Goal: Task Accomplishment & Management: Complete application form

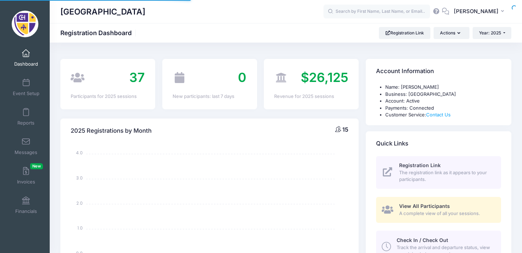
select select
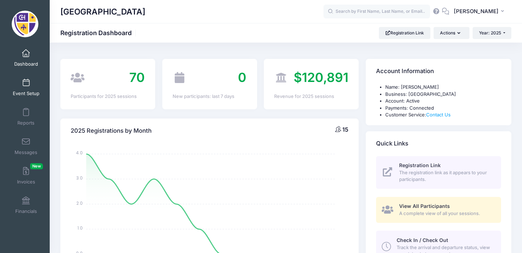
click at [26, 81] on span at bounding box center [26, 83] width 0 height 8
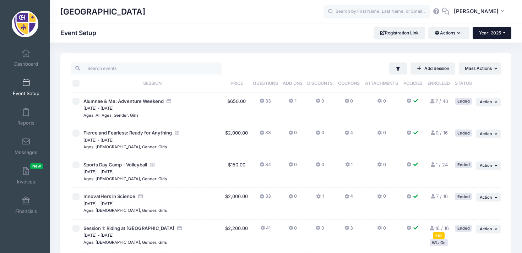
click at [500, 31] on span "Year: 2025" at bounding box center [490, 32] width 22 height 5
click at [498, 44] on link "Year: 2026" at bounding box center [495, 46] width 46 height 9
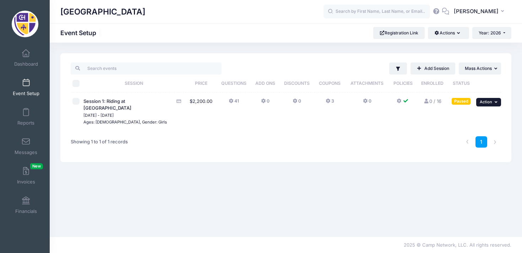
click at [490, 102] on span "Action" at bounding box center [485, 101] width 12 height 5
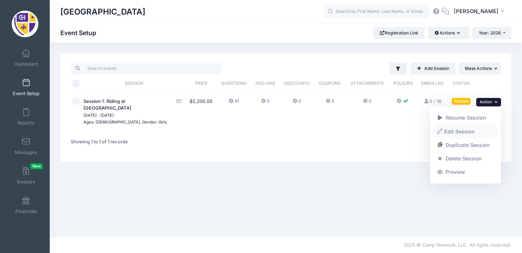
click at [456, 134] on link "Edit Session" at bounding box center [465, 131] width 64 height 13
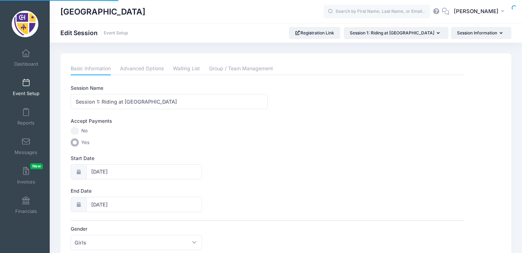
select select "5"
click at [114, 172] on input "06/16/2026" at bounding box center [144, 171] width 116 height 15
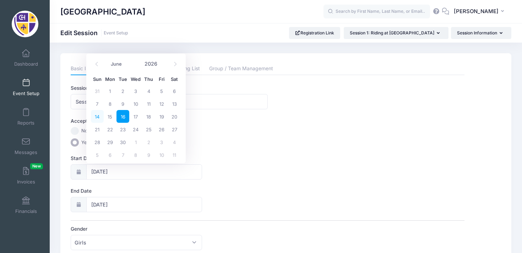
click at [99, 115] on span "14" at bounding box center [97, 116] width 13 height 13
type input "06/14/2026"
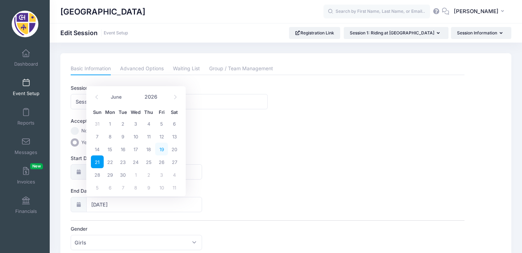
click at [164, 148] on span "19" at bounding box center [161, 149] width 13 height 13
type input "06/19/2026"
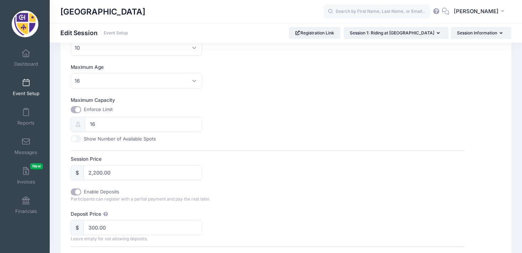
scroll to position [228, 0]
click at [97, 171] on input "2,200.00" at bounding box center [142, 172] width 119 height 15
type input "2,500.00"
click at [158, 186] on div "Session Name Session 1: Riding at Chatham Hall Accept Payments No Yes Start Dat…" at bounding box center [267, 168] width 393 height 623
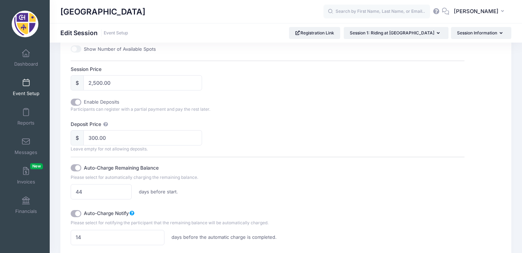
scroll to position [319, 0]
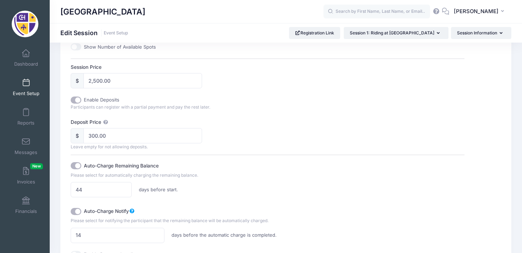
click at [79, 101] on input "Enable Deposits" at bounding box center [76, 100] width 11 height 7
checkbox input "false"
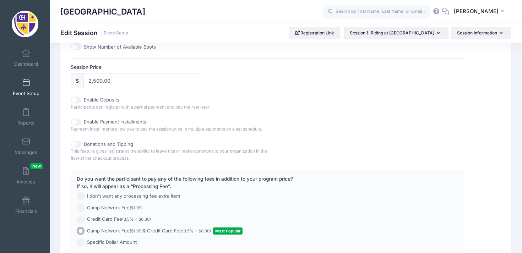
click at [74, 100] on input "Enable Deposits" at bounding box center [76, 100] width 11 height 7
checkbox input "true"
type input "300.00"
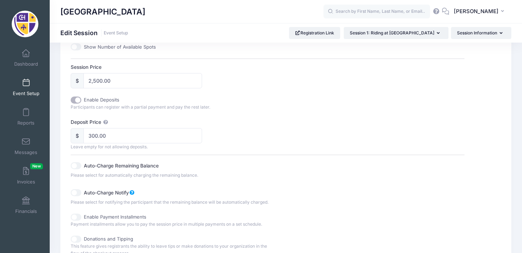
scroll to position [357, 0]
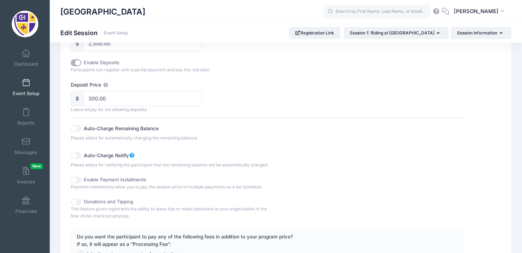
click at [74, 127] on input "Auto-Charge Remaining Balance" at bounding box center [76, 128] width 11 height 7
checkbox input "true"
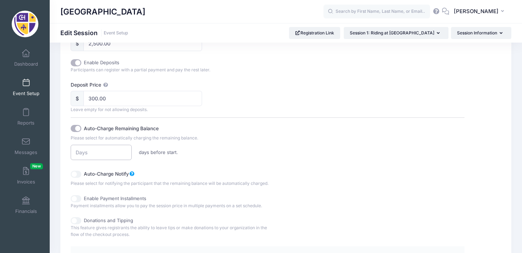
click at [94, 153] on input "number" at bounding box center [101, 152] width 61 height 15
type input "30"
click at [180, 169] on label "Auto-Charge Notify" at bounding box center [158, 173] width 148 height 10
click at [81, 171] on input "Auto-Charge Notify" at bounding box center [76, 174] width 11 height 7
checkbox input "true"
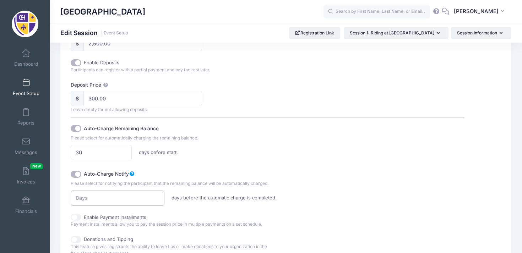
click at [121, 198] on input "number" at bounding box center [118, 198] width 94 height 15
type input "7"
click at [187, 220] on div "Enable Payment Installments" at bounding box center [169, 217] width 197 height 7
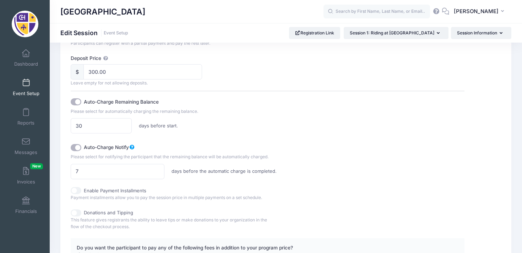
scroll to position [385, 0]
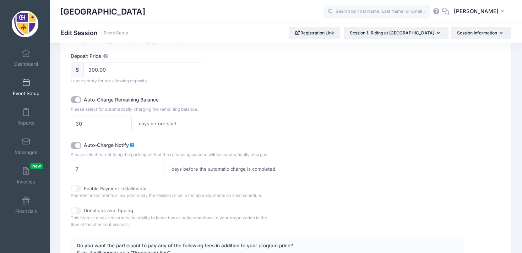
click at [76, 188] on input "Enable Payment Installments" at bounding box center [76, 188] width 11 height 7
checkbox input "true"
checkbox input "false"
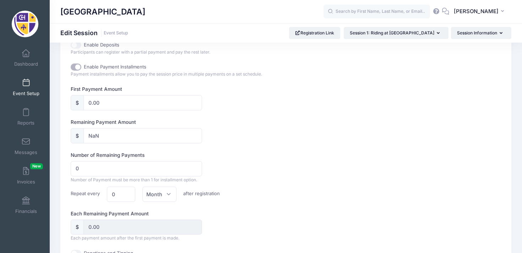
scroll to position [367, 0]
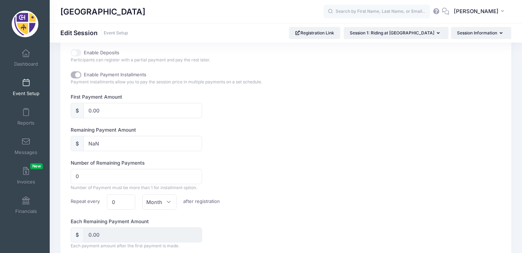
click at [81, 75] on input "Enable Payment Installments" at bounding box center [76, 74] width 11 height 7
checkbox input "false"
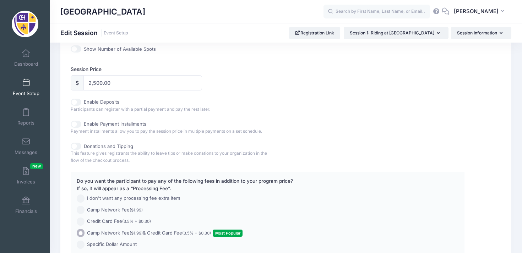
scroll to position [297, 0]
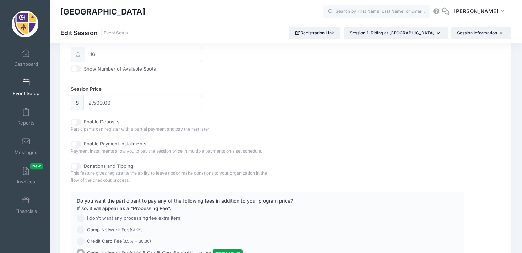
click at [75, 123] on input "Enable Deposits" at bounding box center [76, 122] width 11 height 7
checkbox input "true"
type input "300.00"
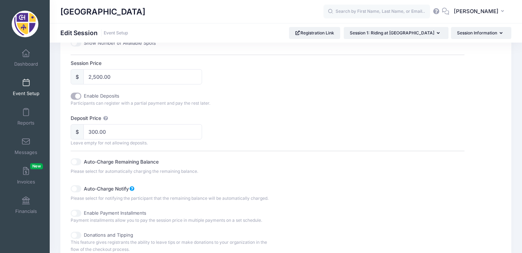
scroll to position [324, 0]
click at [75, 161] on input "Auto-Charge Remaining Balance" at bounding box center [76, 160] width 11 height 7
checkbox input "true"
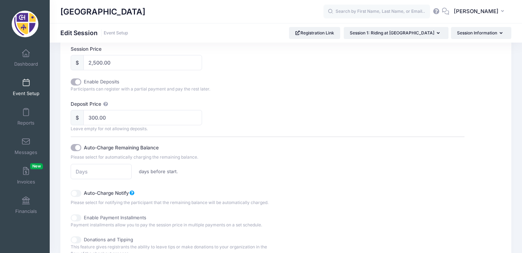
scroll to position [340, 0]
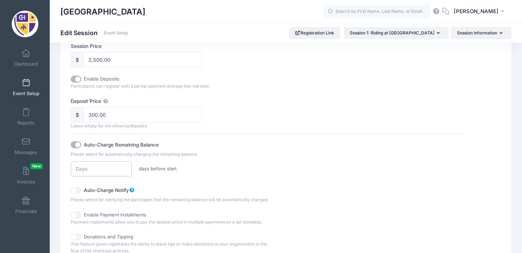
click at [105, 171] on input "number" at bounding box center [101, 168] width 61 height 15
type input "30"
click at [75, 189] on input "Auto-Charge Notify" at bounding box center [76, 190] width 11 height 7
checkbox input "true"
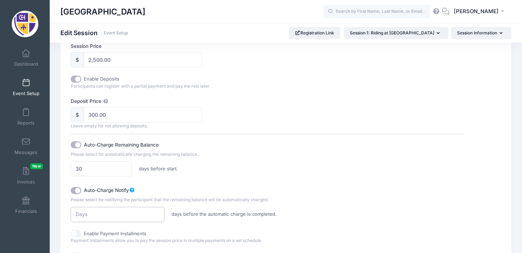
click at [90, 209] on input "number" at bounding box center [118, 214] width 94 height 15
type input "7"
click at [218, 180] on div "Auto-Charge Remaining Balance Please select for automatically charging the rema…" at bounding box center [267, 178] width 393 height 88
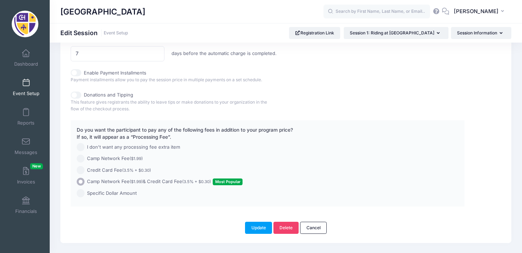
scroll to position [518, 0]
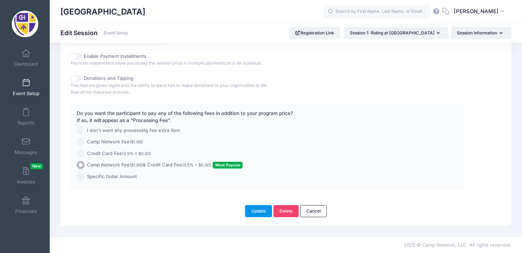
click at [258, 211] on button "Update" at bounding box center [258, 211] width 27 height 12
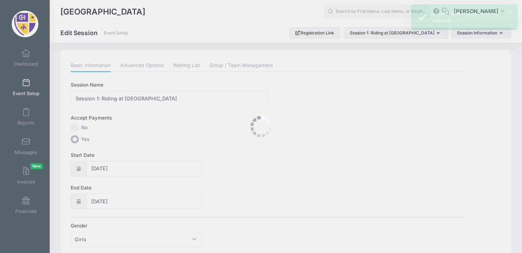
scroll to position [0, 0]
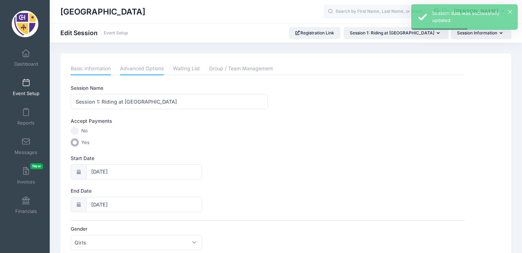
click at [138, 68] on link "Advanced Options" at bounding box center [142, 68] width 44 height 13
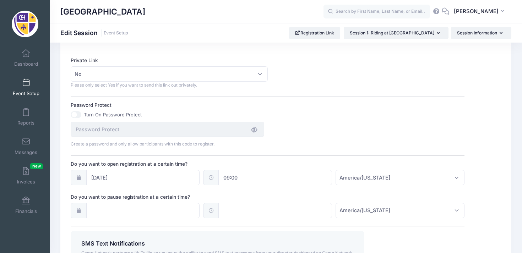
scroll to position [429, 0]
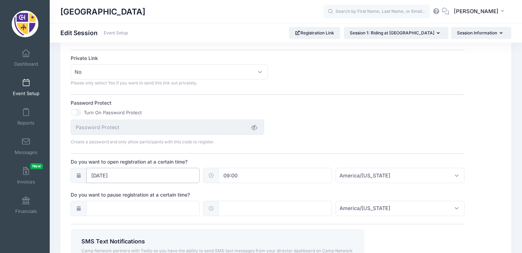
click at [179, 181] on input "12/09/2024" at bounding box center [143, 175] width 114 height 15
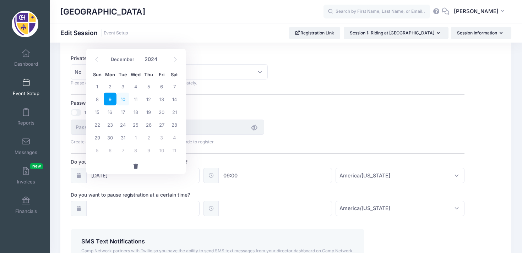
click at [125, 99] on span "10" at bounding box center [122, 99] width 13 height 13
type input "12/10/2024"
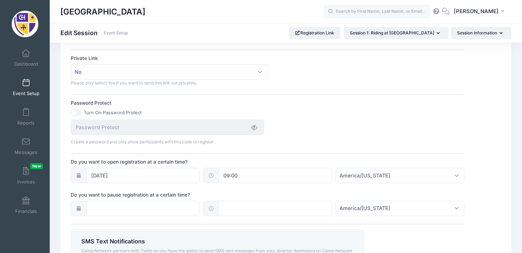
click at [266, 180] on input "09:00" at bounding box center [275, 175] width 114 height 15
type input "10"
type input "10:00"
click at [310, 170] on div "Do you want to open registration at a certain time? 12/10/2024 10:00 America/Ne…" at bounding box center [267, 170] width 393 height 25
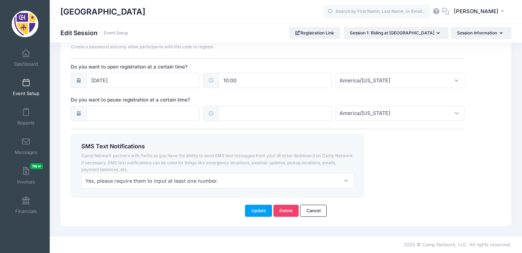
scroll to position [531, 0]
click at [259, 211] on button "Update" at bounding box center [258, 211] width 27 height 12
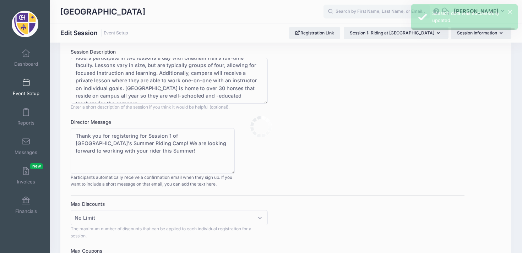
scroll to position [0, 0]
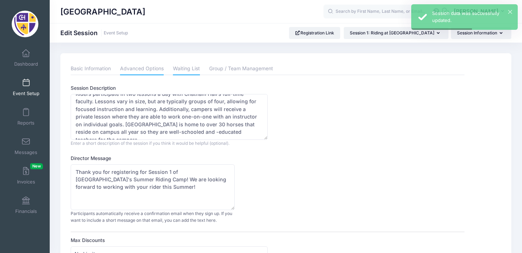
click at [193, 68] on link "Waiting List" at bounding box center [186, 68] width 27 height 13
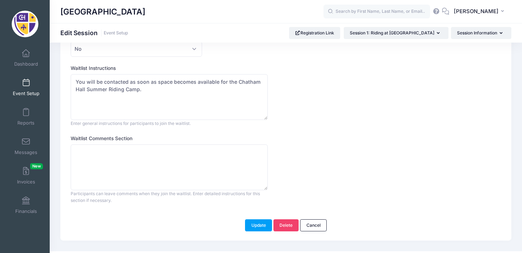
scroll to position [100, 0]
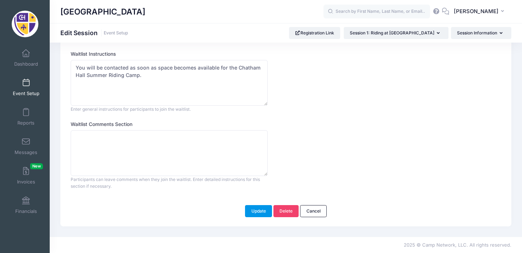
click at [265, 209] on button "Update" at bounding box center [258, 211] width 27 height 12
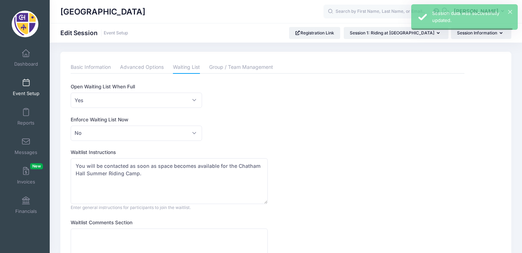
scroll to position [0, 0]
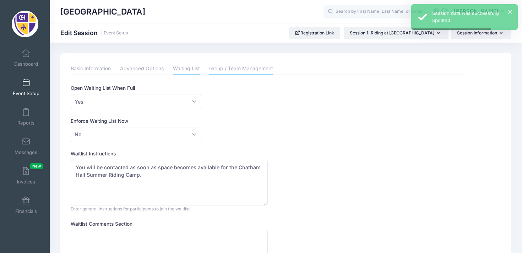
click at [239, 70] on link "Group / Team Management" at bounding box center [241, 68] width 64 height 13
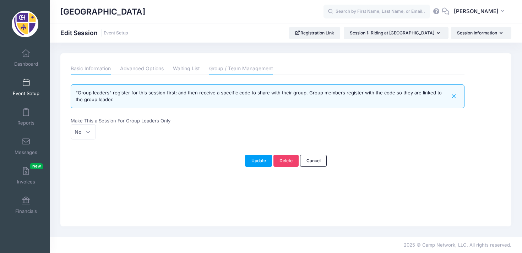
click at [98, 69] on link "Basic Information" at bounding box center [91, 68] width 40 height 13
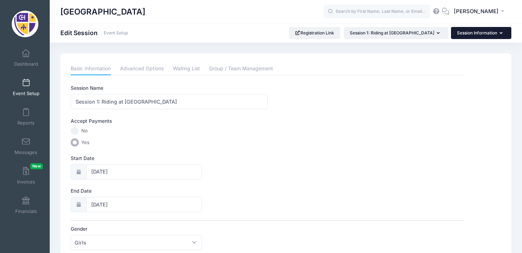
click at [464, 30] on button "Session Information" at bounding box center [481, 33] width 60 height 12
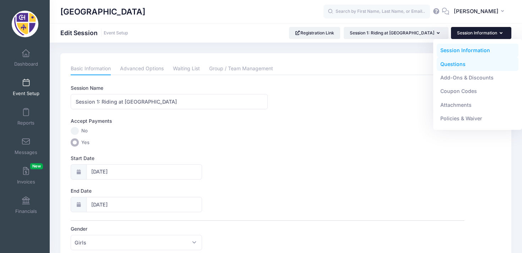
click at [454, 60] on link "Questions" at bounding box center [477, 63] width 82 height 13
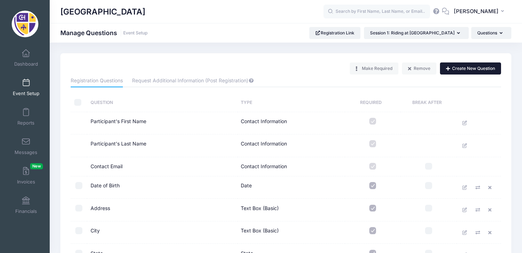
click at [453, 65] on button "Create New Question" at bounding box center [470, 68] width 61 height 12
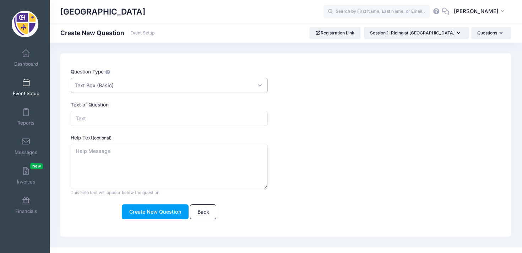
click at [259, 83] on span "Text Box (Basic)" at bounding box center [169, 85] width 197 height 15
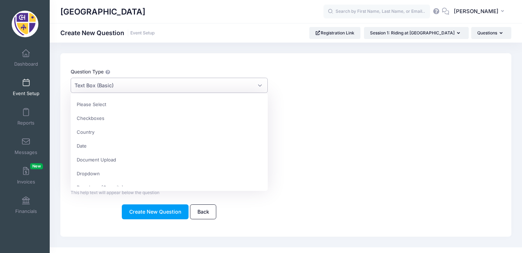
scroll to position [180, 0]
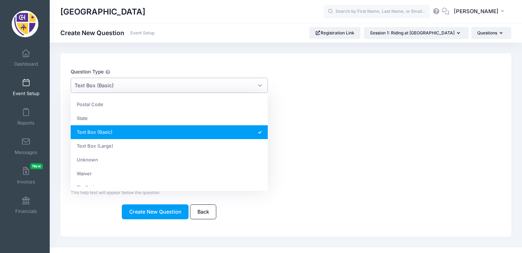
click at [259, 83] on span "Text Box (Basic)" at bounding box center [169, 85] width 197 height 15
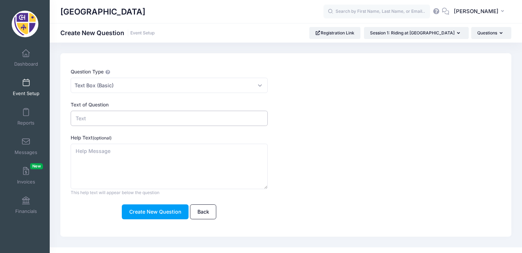
click at [204, 114] on input "Text of Question" at bounding box center [169, 118] width 197 height 15
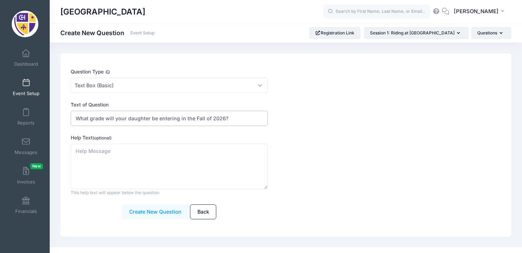
type input "What grade will your daughter be entering in the Fall of 2026?"
click at [171, 208] on button "Create New Question" at bounding box center [155, 211] width 67 height 15
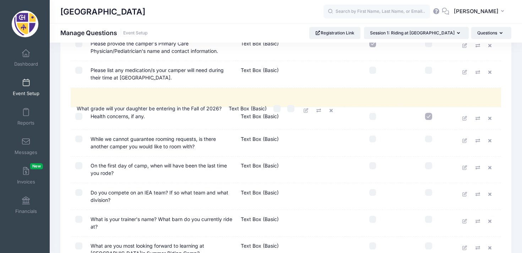
scroll to position [557, 0]
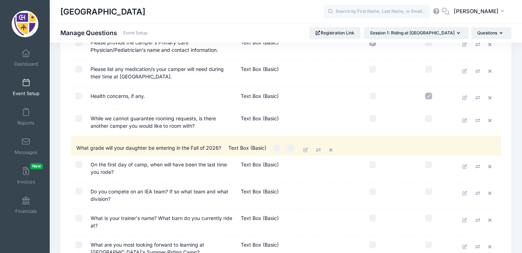
drag, startPoint x: 169, startPoint y: 194, endPoint x: 158, endPoint y: 150, distance: 45.2
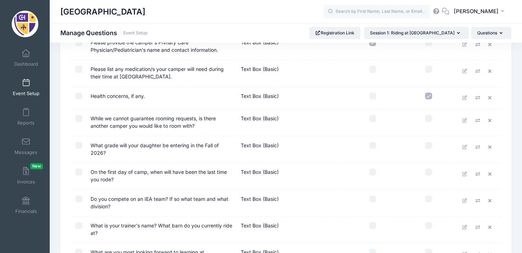
click at [153, 147] on td "What grade will your daughter be entering in the Fall of 2026?" at bounding box center [162, 149] width 150 height 27
click at [462, 148] on icon at bounding box center [465, 147] width 6 height 5
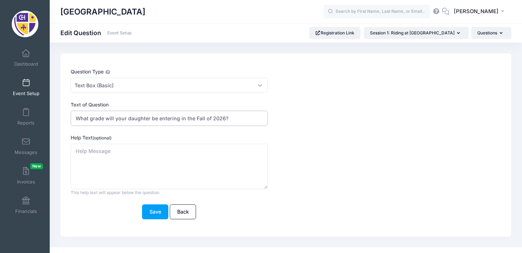
click at [147, 119] on input "What grade will your daughter be entering in the Fall of 2026?" at bounding box center [169, 118] width 197 height 15
drag, startPoint x: 149, startPoint y: 119, endPoint x: 124, endPoint y: 119, distance: 24.8
click at [124, 119] on input "What grade will your daughter be entering in the Fall of 2026?" at bounding box center [169, 118] width 197 height 15
type input "What grade will you be entering in the Fall of 2026?"
click at [159, 211] on button "Save" at bounding box center [155, 211] width 26 height 15
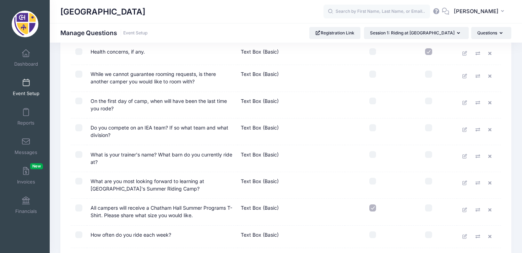
scroll to position [601, 0]
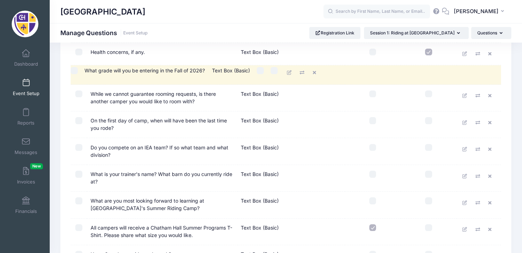
drag, startPoint x: 139, startPoint y: 211, endPoint x: 136, endPoint y: 72, distance: 139.1
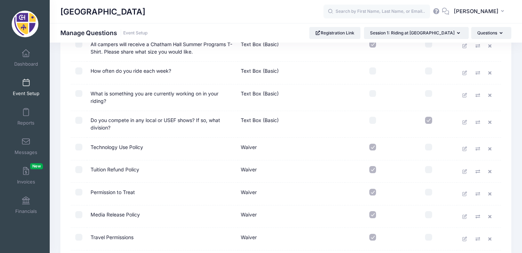
scroll to position [934, 0]
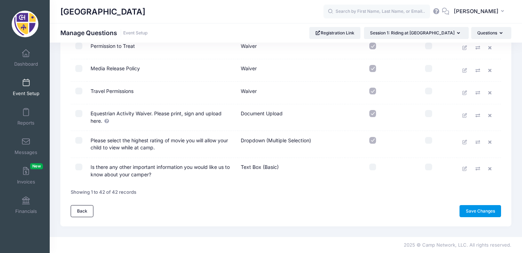
click at [464, 209] on link "Save Changes" at bounding box center [480, 211] width 42 height 12
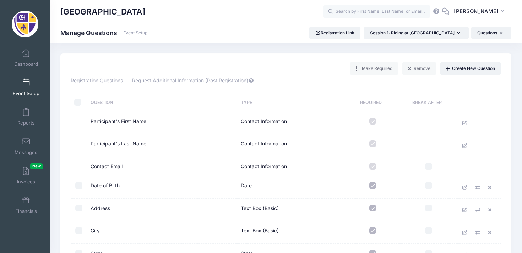
click at [32, 83] on link "Event Setup" at bounding box center [26, 87] width 34 height 25
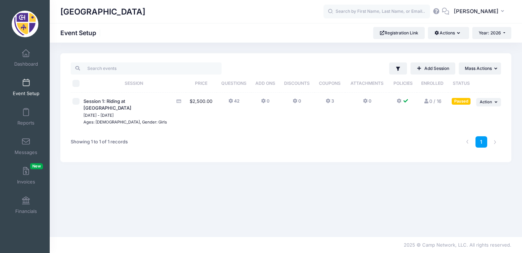
click at [75, 104] on input "checkbox" at bounding box center [75, 101] width 7 height 7
checkbox input "true"
click at [488, 101] on span "Action" at bounding box center [485, 101] width 12 height 5
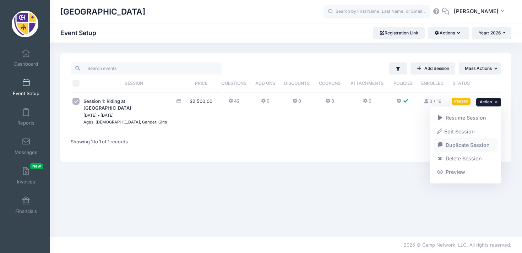
click at [474, 142] on link "Duplicate Session" at bounding box center [465, 144] width 64 height 13
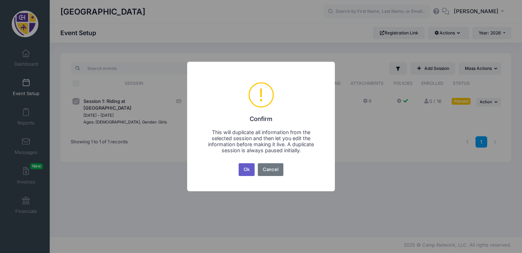
click at [248, 173] on button "Ok" at bounding box center [246, 169] width 16 height 13
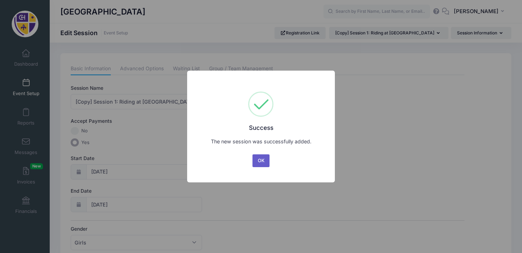
click at [265, 161] on button "OK" at bounding box center [260, 160] width 17 height 13
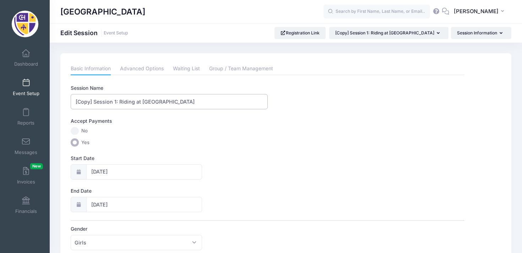
drag, startPoint x: 116, startPoint y: 100, endPoint x: 65, endPoint y: 102, distance: 51.1
type input "Session 2: Riding at [GEOGRAPHIC_DATA]"
click at [101, 175] on input "06/14/2026" at bounding box center [144, 171] width 116 height 15
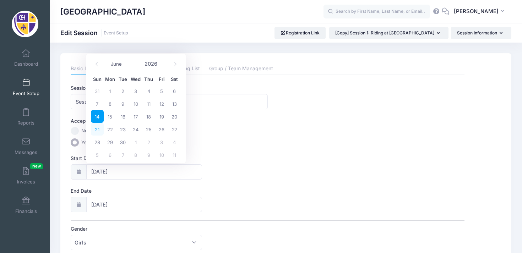
click at [97, 132] on span "21" at bounding box center [97, 129] width 13 height 13
type input "06/21/2026"
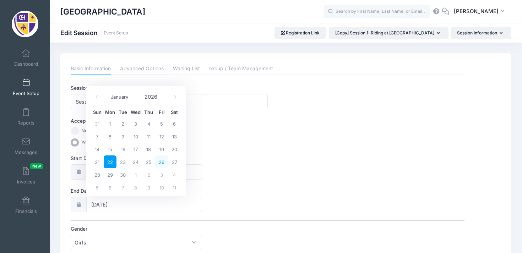
click at [160, 163] on span "26" at bounding box center [161, 161] width 13 height 13
type input "06/26/2026"
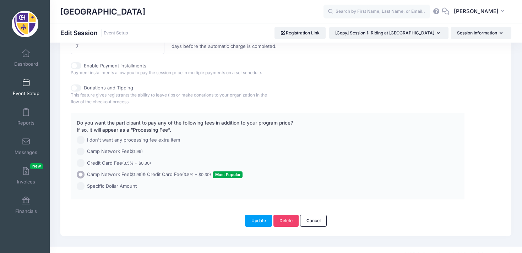
scroll to position [518, 0]
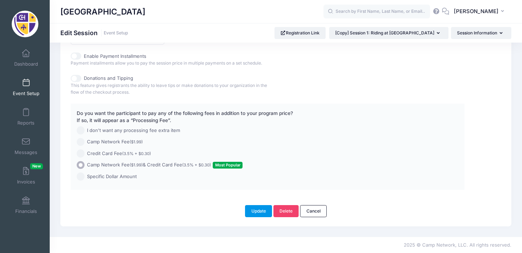
click at [261, 211] on button "Update" at bounding box center [258, 211] width 27 height 12
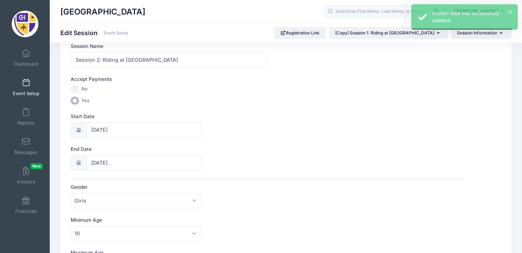
scroll to position [0, 0]
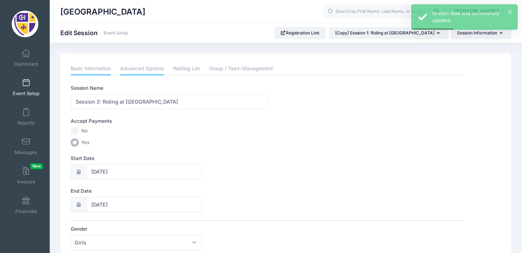
click at [147, 68] on link "Advanced Options" at bounding box center [142, 68] width 44 height 13
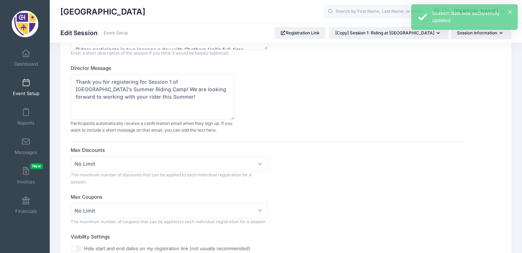
scroll to position [79, 0]
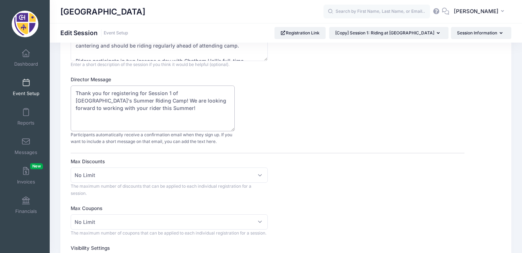
click at [169, 92] on textarea "Thank you for registering for Session 1 of Chatham Hall's Summer Riding Camp! W…" at bounding box center [153, 109] width 164 height 46
type textarea "Thank you for registering for Session 2 of Chatham Hall's Summer Riding Camp! W…"
click at [267, 104] on div "Director Message Thank you for registering for Session 1 of Chatham Hall's Summ…" at bounding box center [267, 110] width 393 height 69
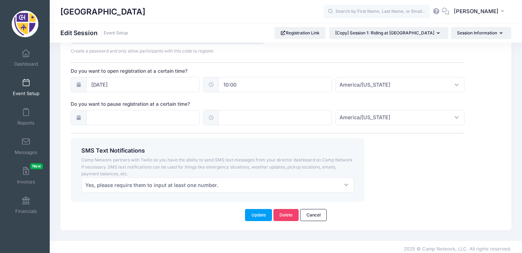
scroll to position [531, 0]
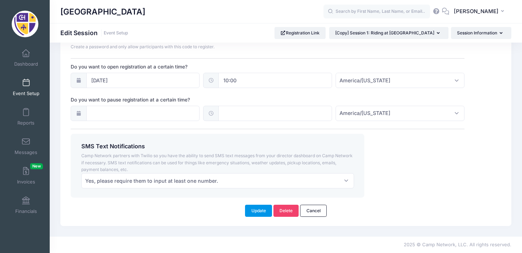
click at [260, 213] on button "Update" at bounding box center [258, 211] width 27 height 12
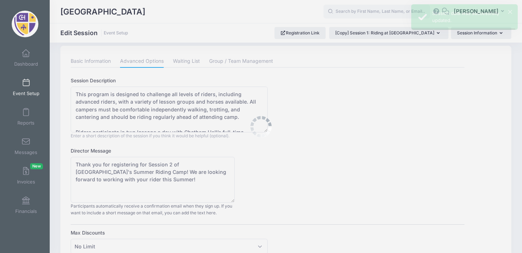
scroll to position [0, 0]
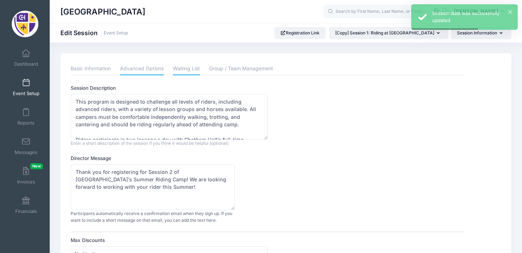
click at [194, 71] on link "Waiting List" at bounding box center [186, 68] width 27 height 13
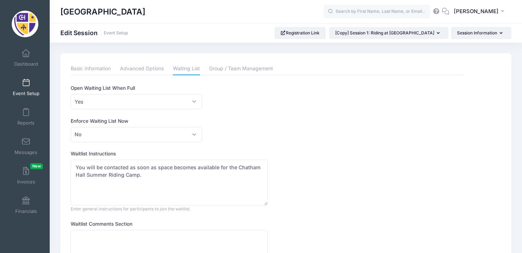
click at [26, 86] on span at bounding box center [26, 83] width 0 height 8
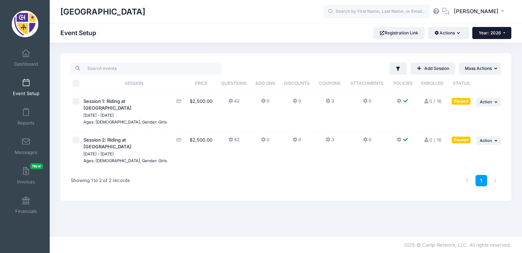
click at [494, 30] on span "Year: 2026" at bounding box center [489, 32] width 22 height 5
click at [496, 53] on link "Year: 2025" at bounding box center [495, 55] width 46 height 9
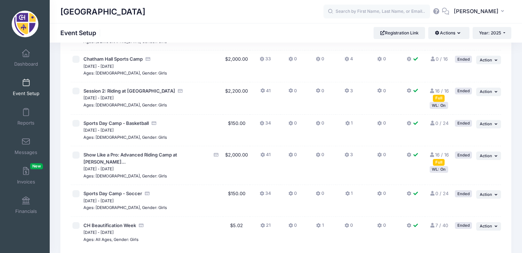
scroll to position [235, 0]
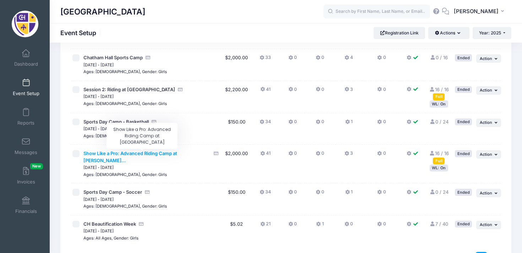
click at [158, 155] on span "Show Like a Pro: Advanced Riding Camp at [PERSON_NAME]..." at bounding box center [130, 156] width 94 height 13
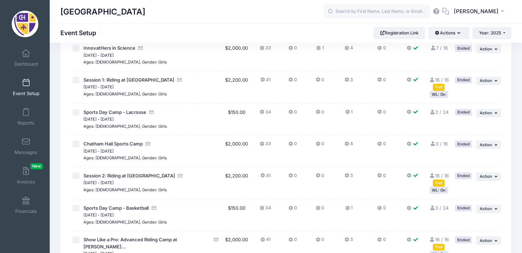
scroll to position [292, 0]
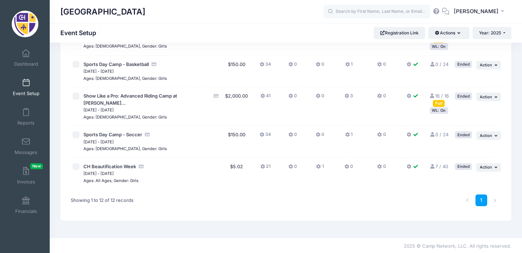
click at [77, 96] on input "checkbox" at bounding box center [75, 96] width 7 height 7
checkbox input "true"
click at [492, 97] on button "... Action" at bounding box center [488, 97] width 25 height 9
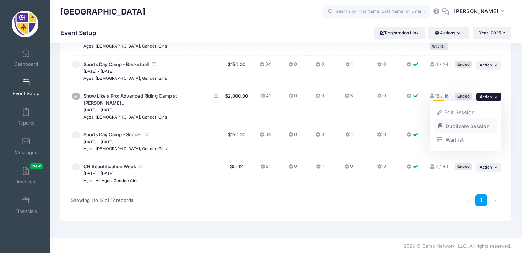
click at [477, 124] on link "Duplicate Session" at bounding box center [465, 125] width 64 height 13
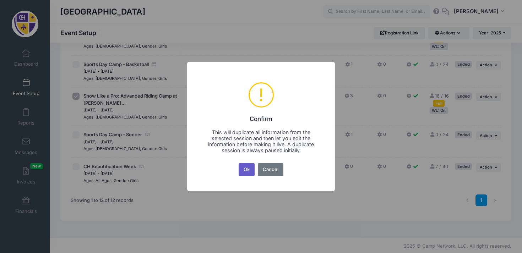
click at [244, 170] on button "Ok" at bounding box center [246, 169] width 16 height 13
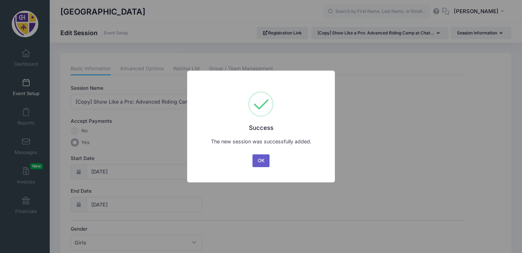
click at [261, 161] on button "OK" at bounding box center [260, 160] width 17 height 13
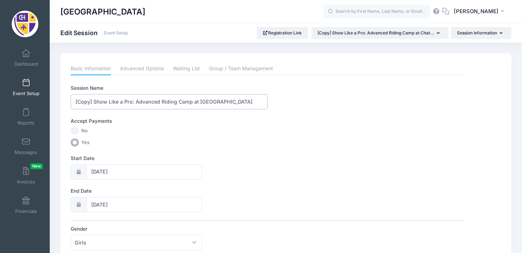
drag, startPoint x: 94, startPoint y: 101, endPoint x: 65, endPoint y: 101, distance: 29.1
type input "Show Like a Pro: Advanced Riding Camp at [GEOGRAPHIC_DATA]"
click at [114, 170] on input "06/29/2025" at bounding box center [144, 171] width 116 height 15
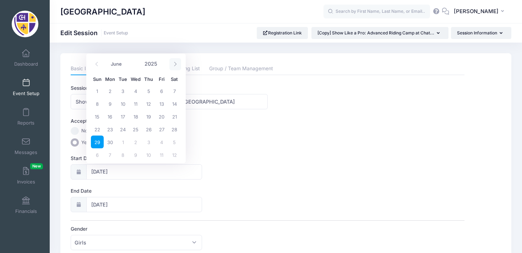
click at [172, 65] on span at bounding box center [175, 64] width 12 height 12
select select "6"
click at [155, 64] on input "2025" at bounding box center [152, 64] width 23 height 11
click at [161, 66] on span at bounding box center [161, 66] width 5 height 5
click at [161, 61] on span at bounding box center [161, 61] width 5 height 5
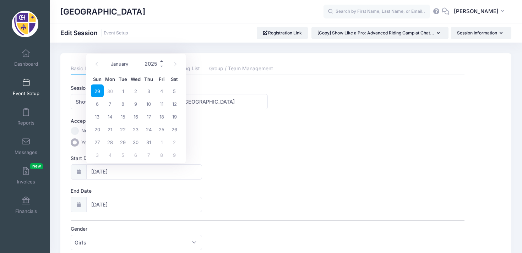
click at [161, 61] on span at bounding box center [161, 61] width 5 height 5
type input "2026"
click at [100, 67] on span at bounding box center [97, 64] width 12 height 12
select select "5"
click at [98, 145] on span "28" at bounding box center [97, 142] width 13 height 13
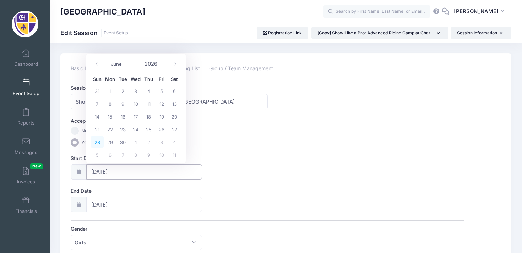
type input "[DATE]"
type input "06/29/2026"
type input "2026"
select select "5"
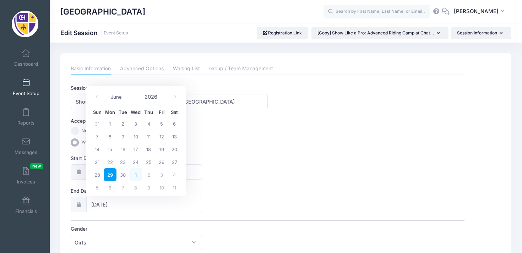
click at [134, 171] on span "1" at bounding box center [135, 174] width 13 height 13
type input "[DATE]"
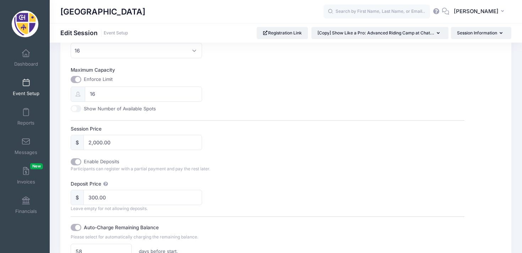
scroll to position [265, 0]
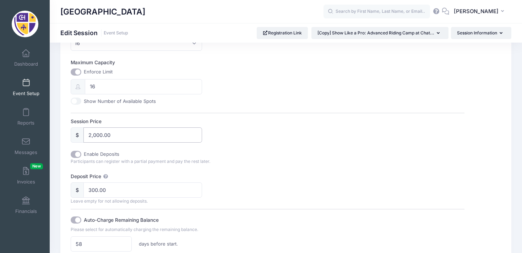
click at [96, 135] on input "2,000.00" at bounding box center [142, 134] width 119 height 15
click at [133, 135] on input "2,200.00" at bounding box center [142, 134] width 119 height 15
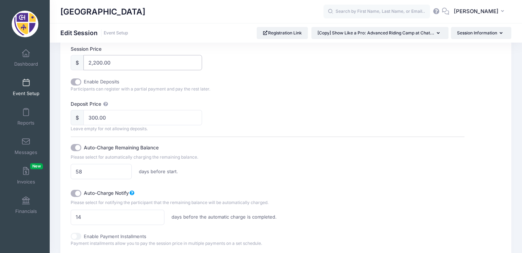
scroll to position [338, 0]
type input "2,200.00"
drag, startPoint x: 86, startPoint y: 172, endPoint x: 74, endPoint y: 170, distance: 11.5
click at [74, 170] on input "58" at bounding box center [101, 170] width 61 height 15
type input "30"
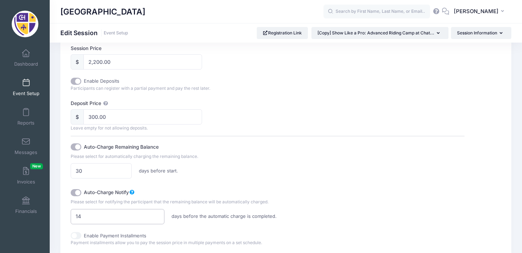
click at [93, 219] on input "14" at bounding box center [118, 216] width 94 height 15
type input "1"
type input "7"
click at [205, 188] on label "Auto-Charge Notify" at bounding box center [158, 192] width 148 height 10
click at [81, 189] on input "Auto-Charge Notify" at bounding box center [76, 192] width 11 height 7
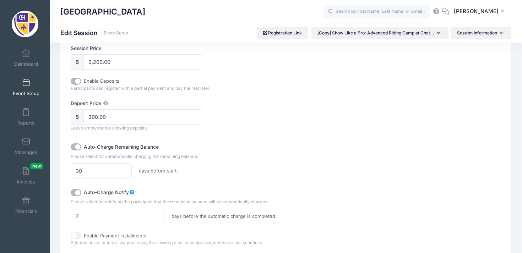
checkbox input "false"
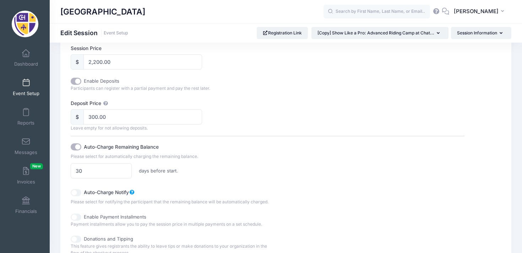
click at [74, 194] on input "Auto-Charge Notify" at bounding box center [76, 192] width 11 height 7
checkbox input "true"
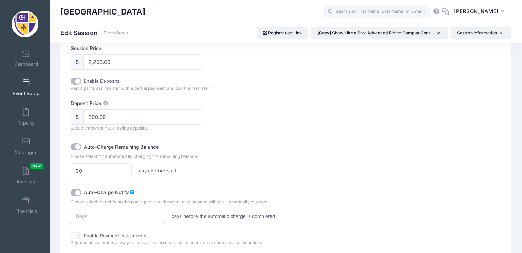
click at [136, 211] on input "number" at bounding box center [118, 216] width 94 height 15
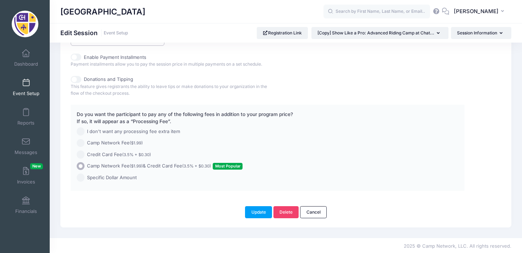
scroll to position [518, 0]
type input "7"
click at [261, 206] on button "Update" at bounding box center [258, 211] width 27 height 12
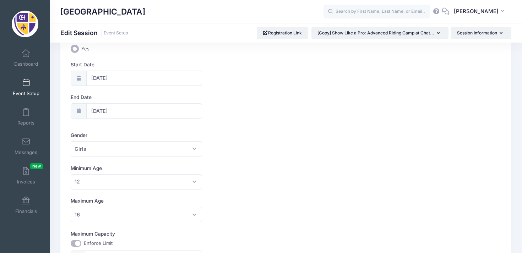
scroll to position [0, 0]
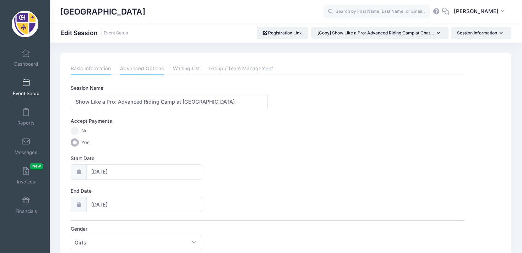
click at [152, 68] on link "Advanced Options" at bounding box center [142, 68] width 44 height 13
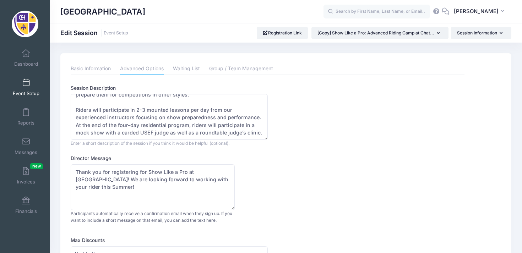
scroll to position [46, 0]
click at [226, 118] on textarea "Riders who attend this camp should be confidently jumping 2 foot courses or hig…" at bounding box center [169, 117] width 197 height 46
click at [259, 117] on textarea "Riders who attend this camp should be confidently jumping 2 foot courses or hig…" at bounding box center [169, 117] width 197 height 46
click at [103, 126] on textarea "Riders who attend this camp should be confidently jumping 2 foot courses or hig…" at bounding box center [169, 117] width 197 height 46
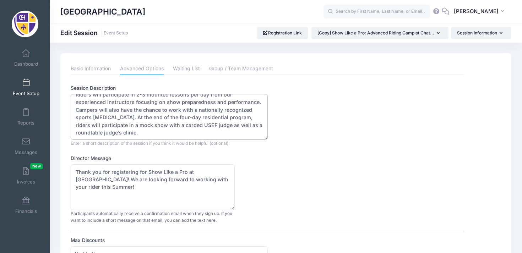
scroll to position [61, 0]
click at [150, 133] on textarea "Riders who attend this camp should be confidently jumping 2 foot courses or hig…" at bounding box center [169, 117] width 197 height 46
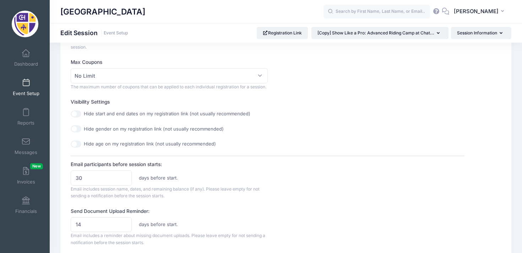
scroll to position [222, 0]
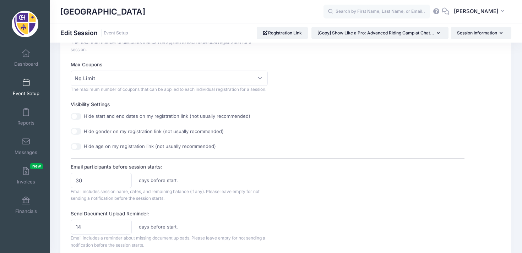
type textarea "Riders who attend this camp should be confidently jumping 2 foot courses or hig…"
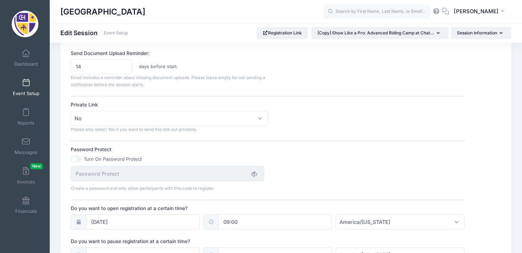
scroll to position [385, 0]
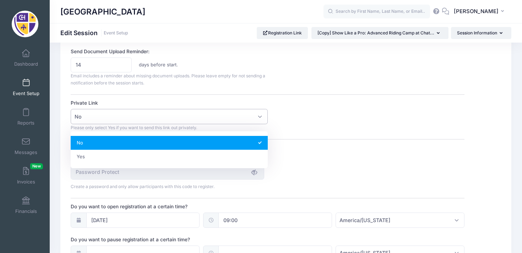
click at [264, 120] on span "No" at bounding box center [169, 116] width 197 height 15
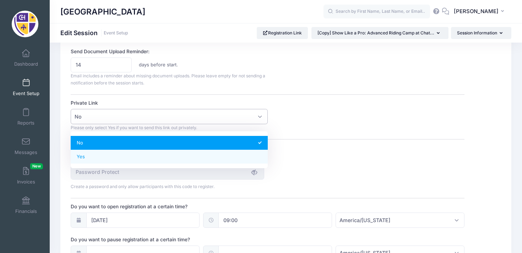
select select "private"
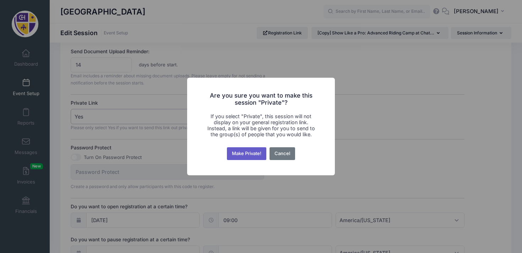
click at [257, 156] on button "Make Private!" at bounding box center [247, 153] width 40 height 13
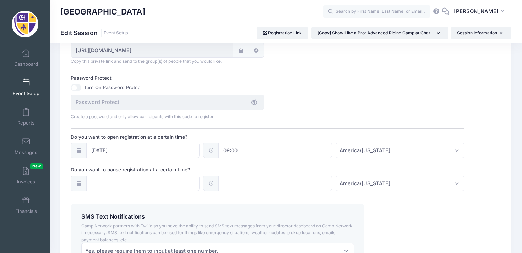
scroll to position [482, 0]
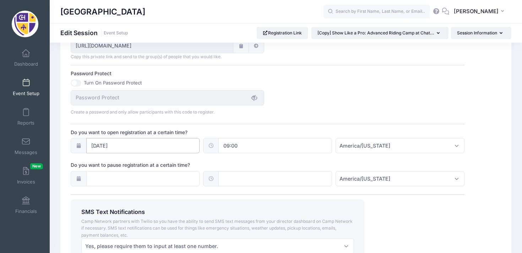
click at [192, 153] on input "12/09/2024" at bounding box center [143, 145] width 114 height 15
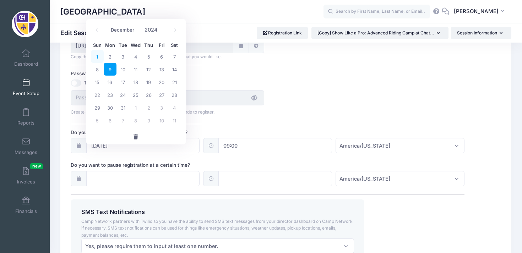
click at [98, 58] on span "1" at bounding box center [97, 56] width 13 height 13
type input "12/01/2024"
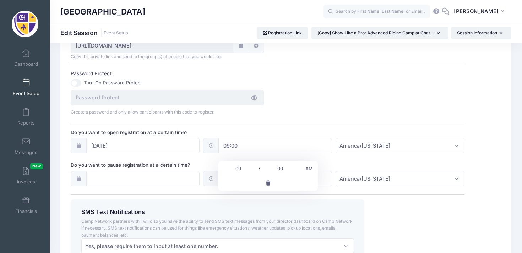
click at [254, 153] on input "09:00" at bounding box center [275, 145] width 114 height 15
type input "10"
type input "10:00"
click at [383, 116] on div "Create a password and only allow participants with this code to register." at bounding box center [267, 103] width 400 height 26
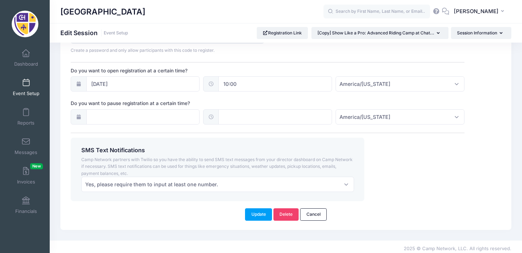
scroll to position [555, 0]
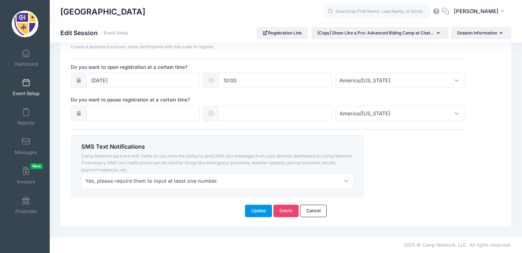
click at [264, 213] on button "Update" at bounding box center [258, 211] width 27 height 12
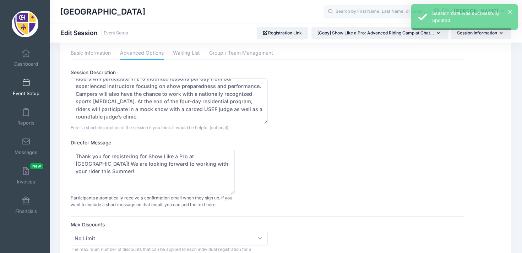
scroll to position [0, 0]
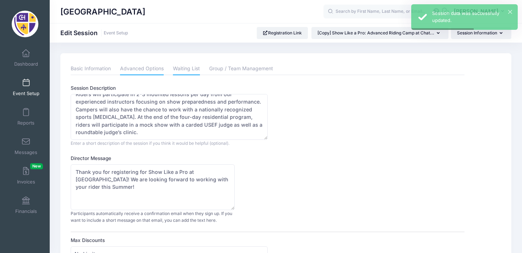
click at [187, 71] on link "Waiting List" at bounding box center [186, 68] width 27 height 13
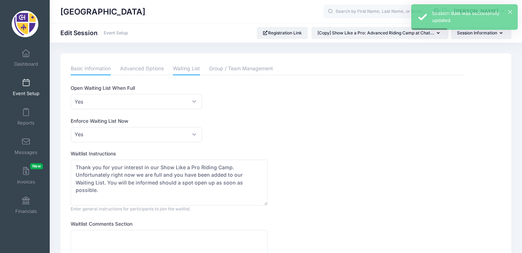
click at [97, 71] on link "Basic Information" at bounding box center [91, 68] width 40 height 13
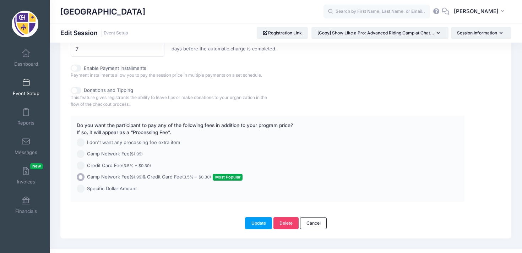
scroll to position [509, 0]
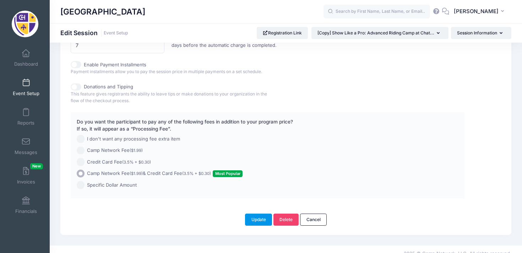
click at [263, 225] on button "Update" at bounding box center [258, 220] width 27 height 12
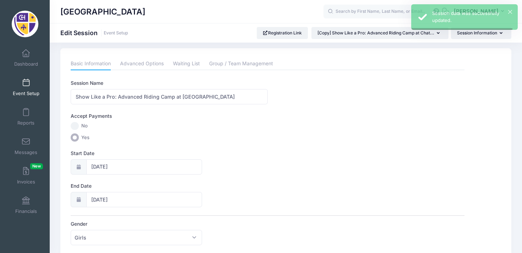
scroll to position [0, 0]
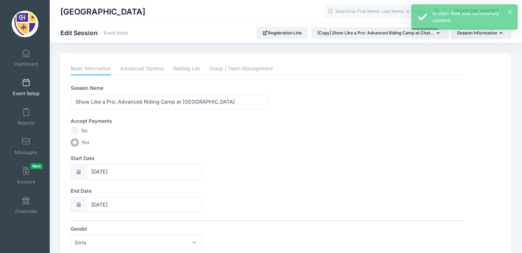
click at [20, 92] on span "Event Setup" at bounding box center [26, 93] width 27 height 6
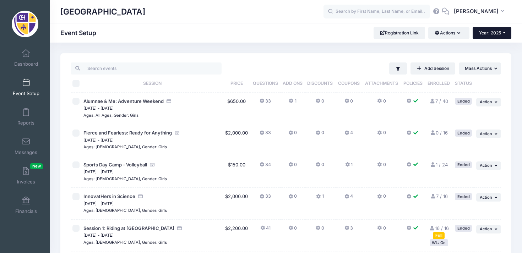
click at [481, 28] on button "Year: 2025" at bounding box center [491, 33] width 39 height 12
click at [486, 51] on link "Year: 2026" at bounding box center [495, 46] width 46 height 9
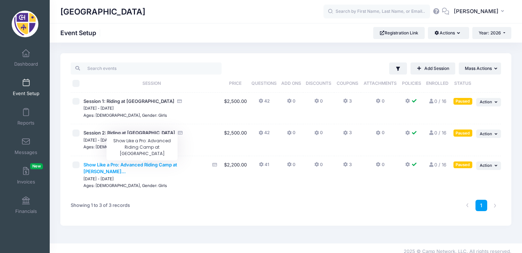
click at [171, 165] on span "Show Like a Pro: Advanced Riding Camp at [PERSON_NAME]..." at bounding box center [130, 168] width 94 height 13
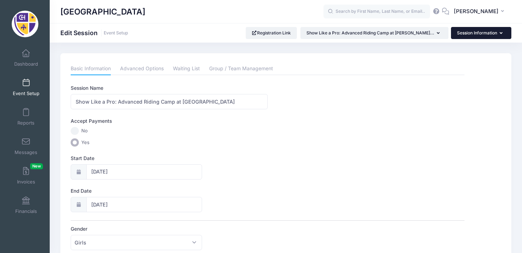
click at [485, 34] on button "Session Information" at bounding box center [481, 33] width 60 height 12
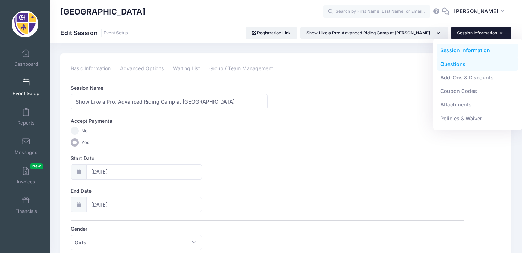
click at [460, 63] on link "Questions" at bounding box center [477, 63] width 82 height 13
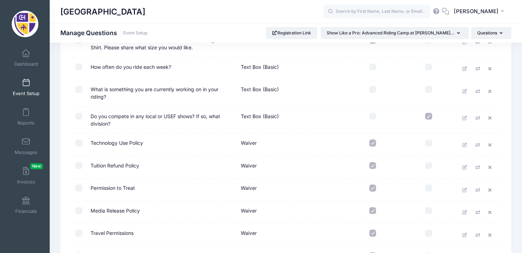
scroll to position [842, 0]
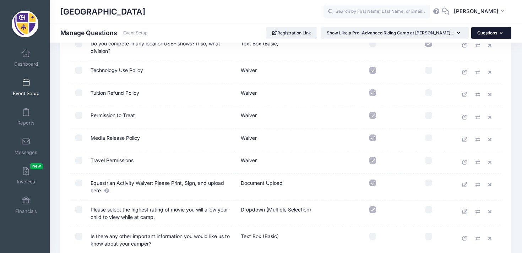
click at [480, 35] on button "Questions" at bounding box center [491, 33] width 40 height 12
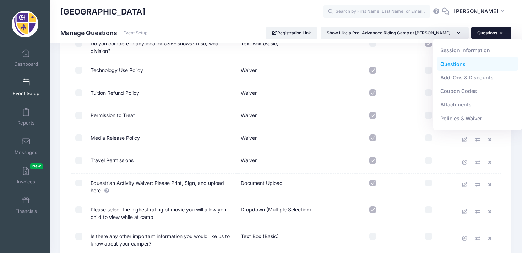
click at [516, 22] on div "[GEOGRAPHIC_DATA] AD [PERSON_NAME]" at bounding box center [286, 11] width 472 height 23
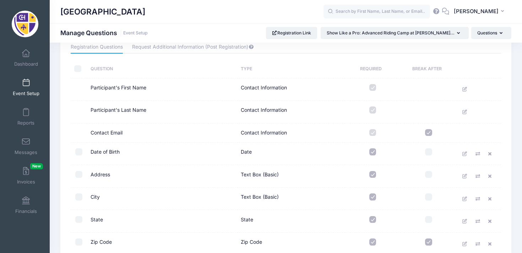
scroll to position [0, 0]
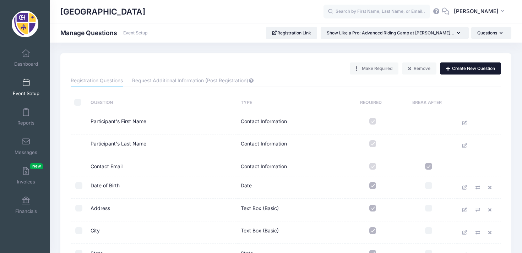
click at [460, 67] on button "Create New Question" at bounding box center [470, 68] width 61 height 12
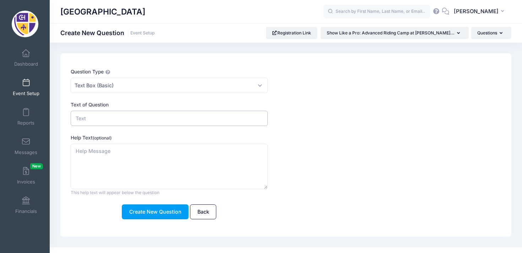
click at [133, 117] on input "Text of Question" at bounding box center [169, 118] width 197 height 15
type input "What grade will you be entering in the Fall of 2026?"
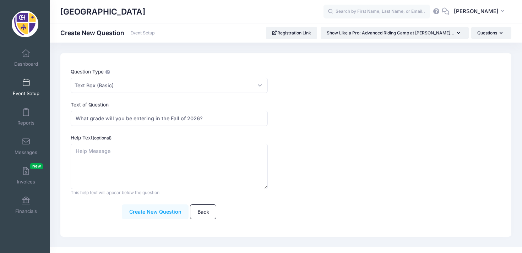
click at [143, 213] on button "Create New Question" at bounding box center [155, 211] width 67 height 15
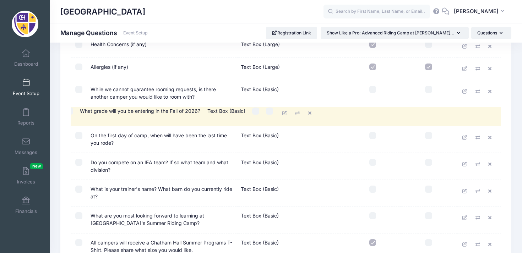
scroll to position [585, 0]
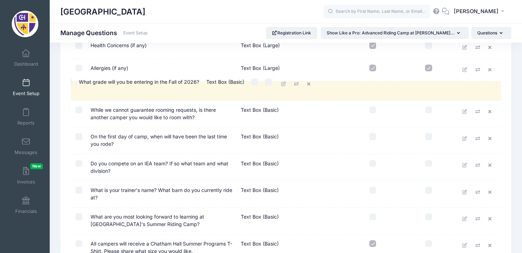
drag, startPoint x: 127, startPoint y: 172, endPoint x: 117, endPoint y: 82, distance: 90.2
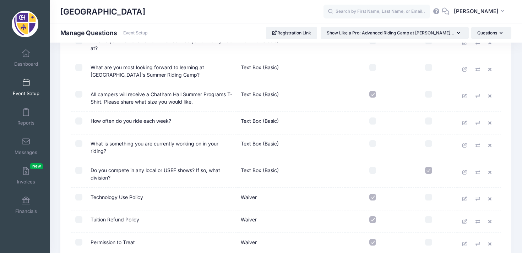
scroll to position [934, 0]
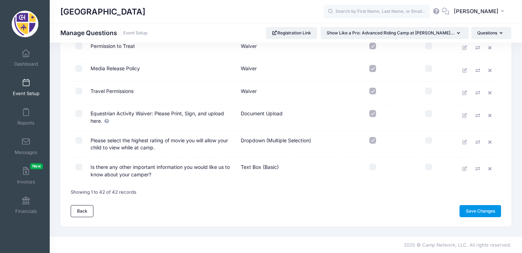
click at [461, 208] on link "Save Changes" at bounding box center [480, 211] width 42 height 12
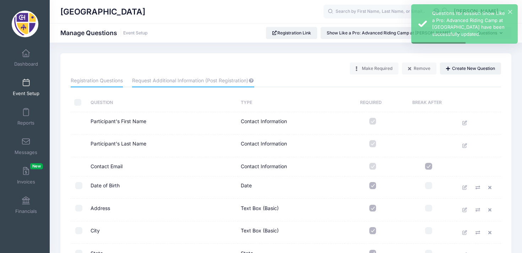
click at [224, 79] on link "Request Additional Information (Post Registration)" at bounding box center [193, 81] width 122 height 13
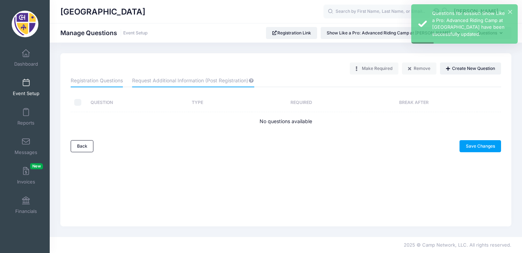
click at [106, 76] on link "Registration Questions" at bounding box center [97, 81] width 52 height 13
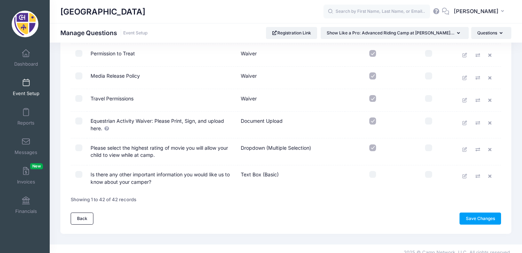
scroll to position [927, 0]
click at [470, 219] on link "Save Changes" at bounding box center [480, 218] width 42 height 12
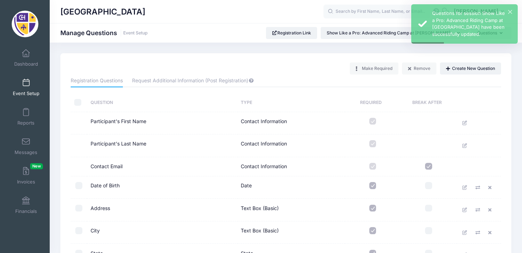
click at [21, 83] on link "Event Setup" at bounding box center [26, 87] width 34 height 25
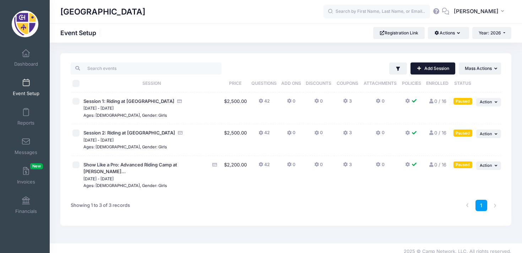
click at [437, 66] on link "Add Session" at bounding box center [432, 68] width 45 height 12
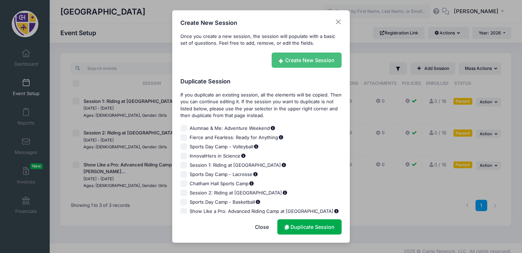
click at [298, 62] on link "Create New Session" at bounding box center [306, 60] width 70 height 15
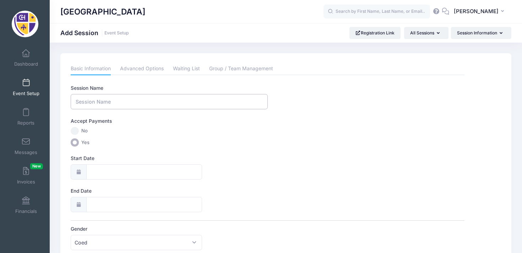
click at [158, 108] on input "Session Name" at bounding box center [169, 101] width 197 height 15
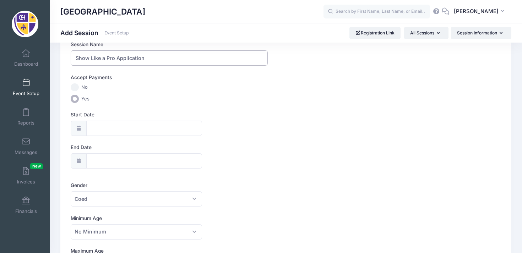
scroll to position [44, 0]
type input "Show Like a Pro Application"
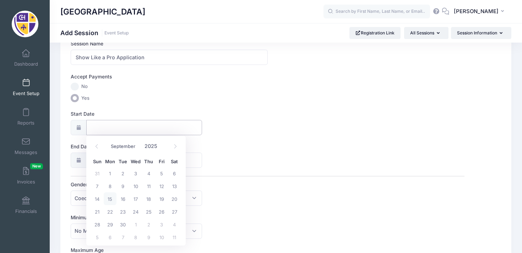
click at [156, 125] on input "Start Date" at bounding box center [144, 127] width 116 height 15
click at [171, 146] on span at bounding box center [175, 147] width 12 height 12
select select "9"
click at [151, 147] on input "2025" at bounding box center [152, 146] width 23 height 11
click at [160, 148] on span at bounding box center [161, 148] width 5 height 5
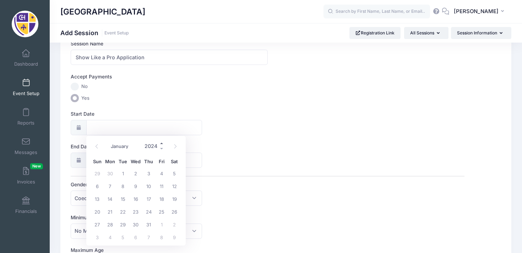
click at [161, 141] on span at bounding box center [161, 143] width 5 height 5
type input "2026"
click at [178, 149] on span at bounding box center [175, 147] width 12 height 12
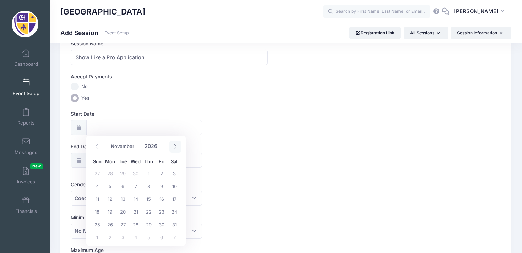
select select "11"
click at [178, 149] on span at bounding box center [175, 147] width 12 height 12
type input "2027"
click at [178, 149] on span at bounding box center [175, 147] width 12 height 12
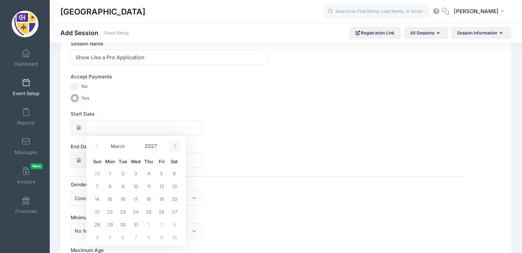
click at [178, 149] on span at bounding box center [175, 147] width 12 height 12
select select "5"
click at [100, 222] on span "27" at bounding box center [97, 224] width 13 height 13
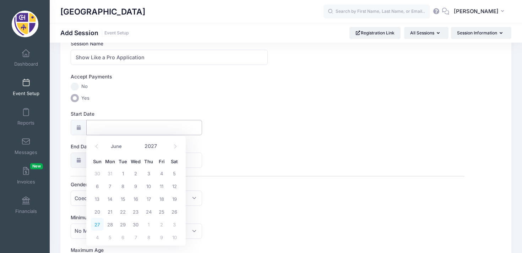
type input "06/27/2027"
type input "06/28/2027"
type input "2027"
select select "5"
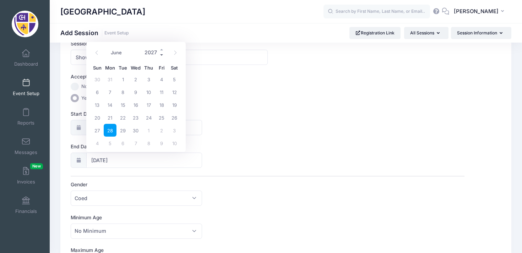
click at [159, 53] on span at bounding box center [161, 54] width 5 height 5
type input "2026"
click at [135, 130] on span "1" at bounding box center [135, 130] width 13 height 13
type input "[DATE]"
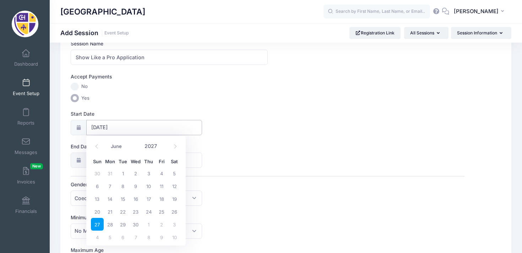
click at [112, 130] on input "06/27/2027" at bounding box center [144, 127] width 116 height 15
click at [155, 147] on input "2027" at bounding box center [152, 146] width 23 height 11
click at [160, 148] on span at bounding box center [161, 148] width 5 height 5
type input "2026"
click at [99, 222] on span "28" at bounding box center [97, 224] width 13 height 13
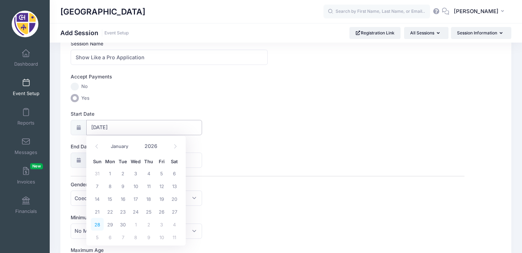
type input "06/28/2026"
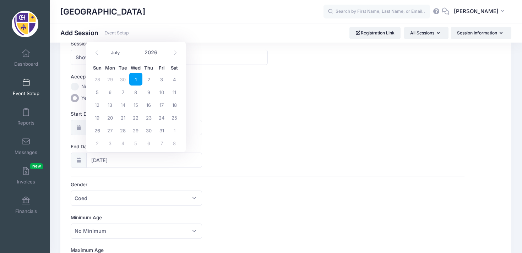
click at [139, 81] on span "1" at bounding box center [135, 79] width 13 height 13
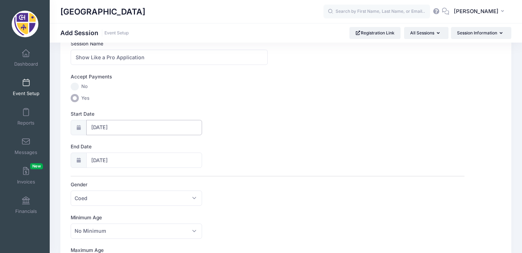
click at [121, 127] on input "06/28/2026" at bounding box center [144, 127] width 116 height 15
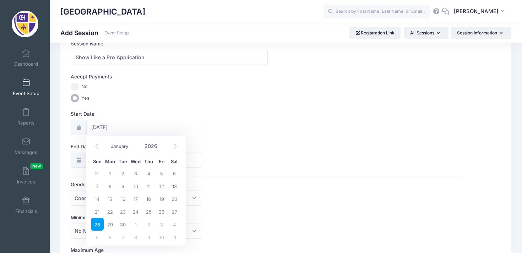
click at [256, 76] on div "Accept Payments" at bounding box center [267, 78] width 400 height 10
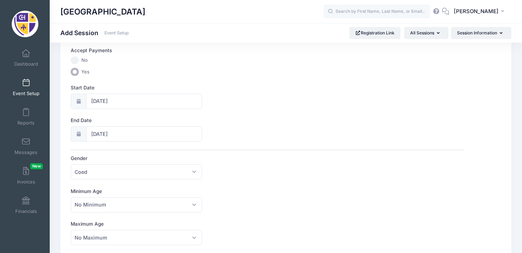
scroll to position [72, 0]
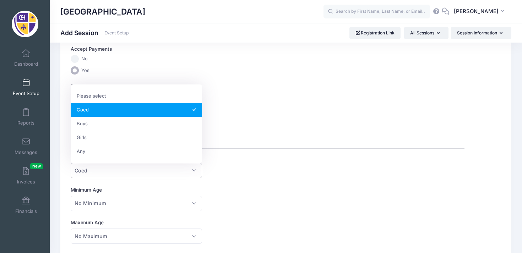
click at [192, 166] on span "Coed" at bounding box center [136, 170] width 131 height 15
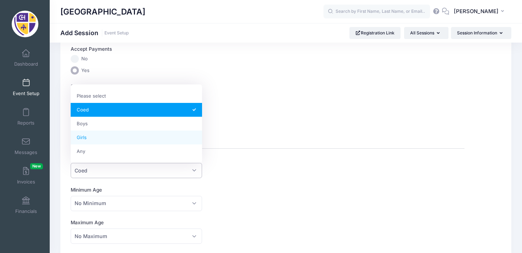
select select "Girls"
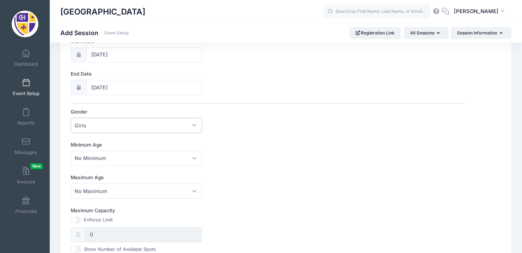
scroll to position [138, 0]
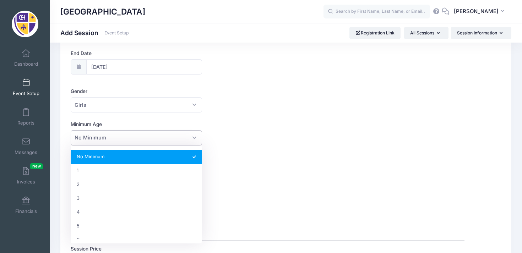
click at [191, 140] on span "No Minimum" at bounding box center [136, 137] width 131 height 15
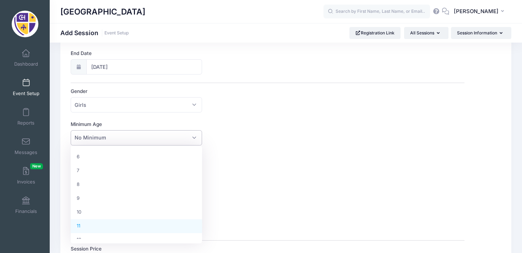
scroll to position [103, 0]
select select "12"
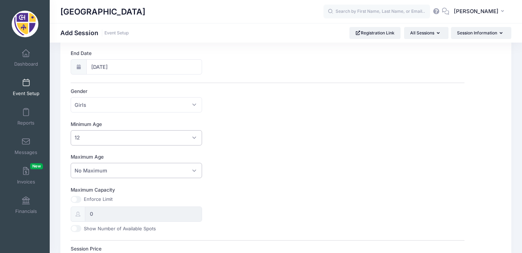
click at [152, 167] on span "No Maximum" at bounding box center [136, 170] width 131 height 15
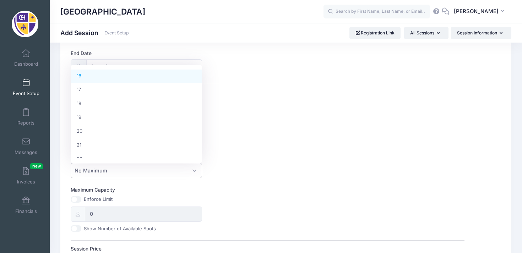
select select "16"
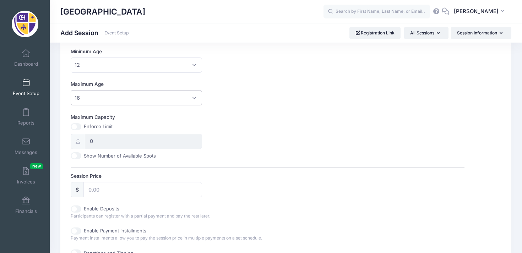
scroll to position [211, 0]
click at [132, 138] on input "0" at bounding box center [143, 140] width 117 height 15
click at [78, 125] on input "Maximum Capacity" at bounding box center [76, 126] width 11 height 7
checkbox input "true"
click at [95, 139] on input "0" at bounding box center [143, 140] width 117 height 15
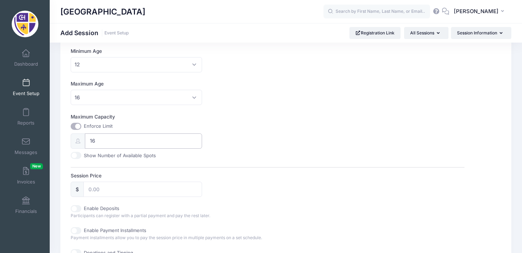
type input "16"
click at [112, 187] on input "Session Price" at bounding box center [142, 189] width 119 height 15
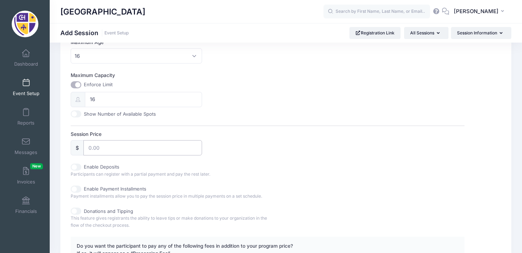
scroll to position [253, 0]
click at [77, 166] on input "Enable Deposits" at bounding box center [76, 166] width 11 height 7
checkbox input "true"
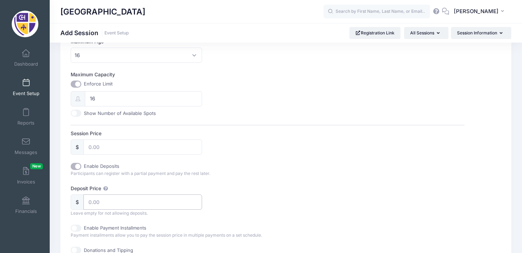
click at [103, 203] on input "Deposit Price" at bounding box center [142, 201] width 119 height 15
type input "300"
click at [230, 190] on label "Deposit Price" at bounding box center [169, 188] width 197 height 7
click at [202, 194] on input "300" at bounding box center [142, 201] width 119 height 15
click at [197, 223] on div "Auto-Charge Remaining Balance Please select for automatically charging the rema…" at bounding box center [267, 246] width 393 height 51
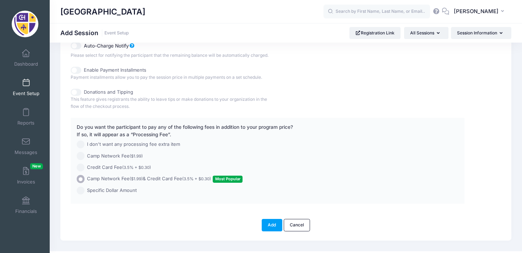
scroll to position [467, 0]
click at [273, 226] on button "Add" at bounding box center [271, 225] width 21 height 12
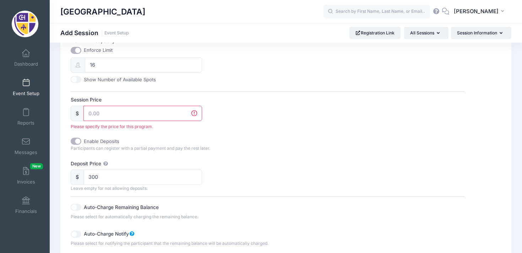
scroll to position [286, 0]
click at [92, 115] on input "Session Price" at bounding box center [142, 114] width 119 height 15
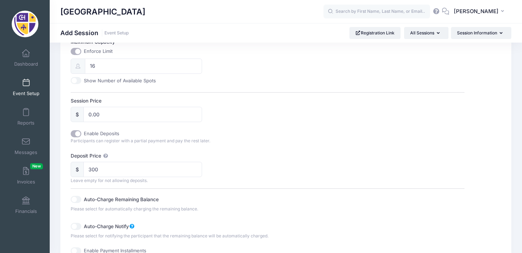
click at [186, 142] on span "Participants can register with a partial payment and pay the rest later." at bounding box center [140, 140] width 139 height 5
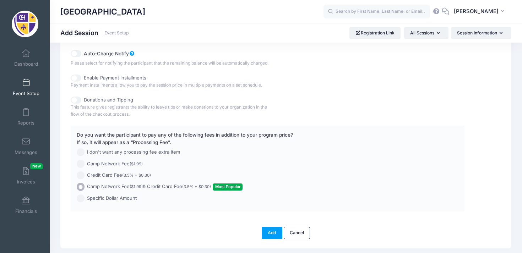
scroll to position [480, 0]
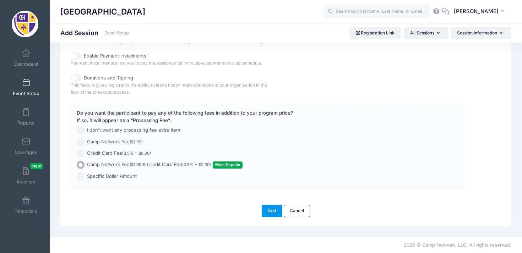
click at [265, 210] on button "Add" at bounding box center [271, 211] width 21 height 12
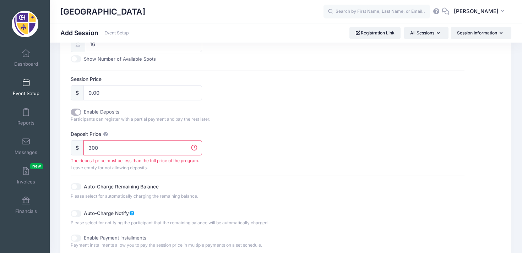
scroll to position [305, 0]
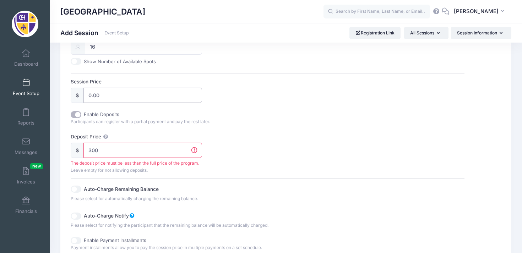
click at [114, 96] on input "0.00" at bounding box center [142, 95] width 119 height 15
type input "0"
click at [145, 116] on div "Enable Deposits" at bounding box center [169, 114] width 197 height 7
click at [132, 149] on input "300" at bounding box center [142, 150] width 119 height 15
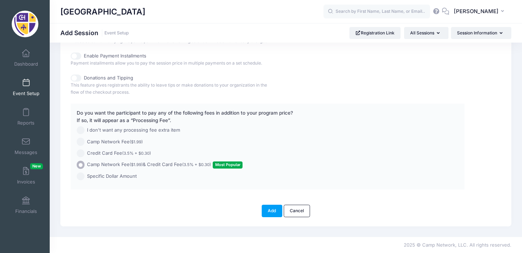
scroll to position [480, 0]
click at [272, 214] on button "Add" at bounding box center [271, 211] width 21 height 12
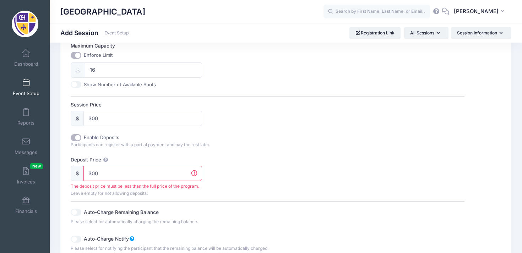
scroll to position [281, 0]
drag, startPoint x: 108, startPoint y: 120, endPoint x: 75, endPoint y: 119, distance: 32.3
click at [75, 119] on div "$ 300" at bounding box center [136, 118] width 131 height 15
type input "2200"
click at [147, 156] on div "Enable Deposits Participants can register with a partial payment and pay the re…" at bounding box center [267, 194] width 393 height 118
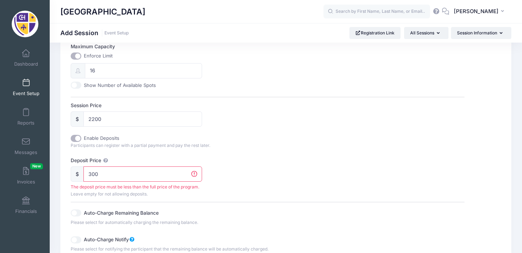
click at [132, 177] on input "300" at bounding box center [142, 173] width 119 height 15
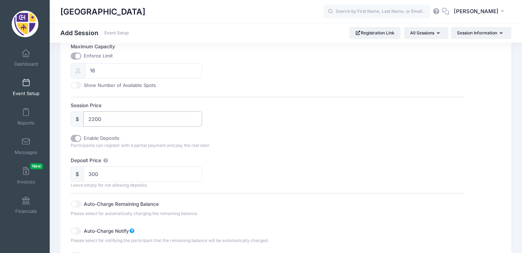
drag, startPoint x: 104, startPoint y: 116, endPoint x: 79, endPoint y: 116, distance: 24.1
click at [79, 116] on div "$ 2200" at bounding box center [136, 118] width 131 height 15
click at [115, 173] on input "300" at bounding box center [142, 173] width 119 height 15
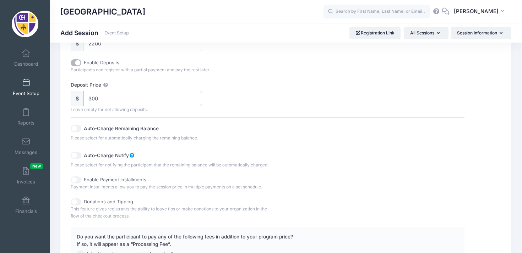
scroll to position [480, 0]
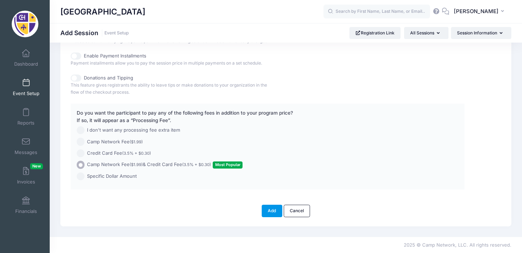
click at [273, 211] on button "Add" at bounding box center [271, 211] width 21 height 12
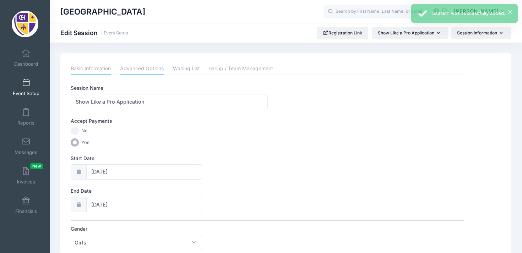
click at [128, 67] on link "Advanced Options" at bounding box center [142, 68] width 44 height 13
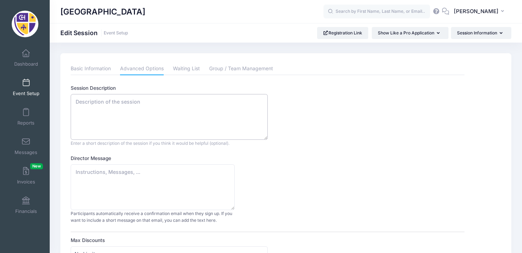
click at [127, 97] on textarea "Session Description" at bounding box center [169, 117] width 197 height 46
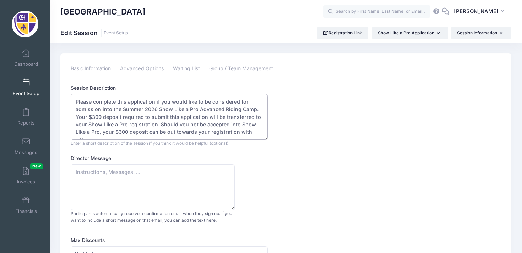
scroll to position [3, 0]
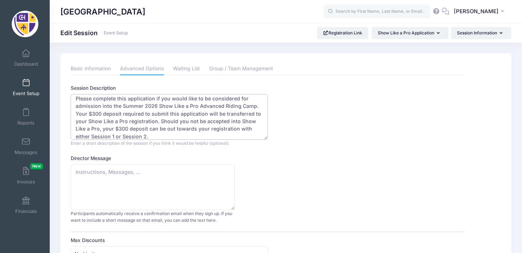
drag, startPoint x: 101, startPoint y: 112, endPoint x: 92, endPoint y: 112, distance: 9.6
click at [92, 112] on textarea "Please complete this application if you would like to be considered for admissi…" at bounding box center [169, 117] width 197 height 46
click at [171, 113] on textarea "Please complete this application if you would like to be considered for admissi…" at bounding box center [169, 117] width 197 height 46
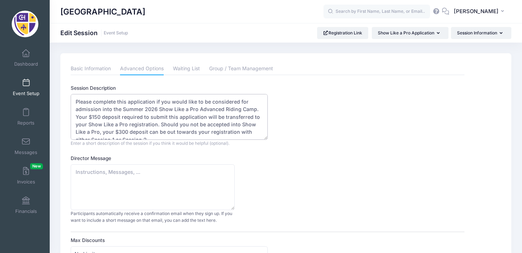
scroll to position [7, 0]
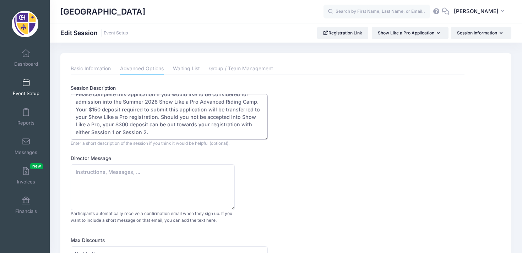
drag, startPoint x: 126, startPoint y: 124, endPoint x: 119, endPoint y: 124, distance: 7.8
click at [119, 124] on textarea "Please complete this application if you would like to be considered for admissi…" at bounding box center [169, 117] width 197 height 46
click at [167, 123] on textarea "Please complete this application if you would like to be considered for admissi…" at bounding box center [169, 117] width 197 height 46
drag, startPoint x: 246, startPoint y: 125, endPoint x: 237, endPoint y: 125, distance: 9.6
click at [237, 125] on textarea "Please complete this application if you would like to be considered for admissi…" at bounding box center [169, 117] width 197 height 46
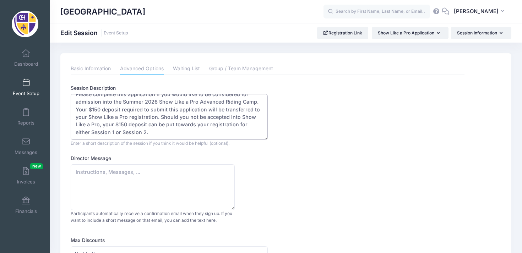
click at [99, 133] on textarea "Please complete this application if you would like to be considered for admissi…" at bounding box center [169, 117] width 197 height 46
click at [179, 132] on textarea "Please complete this application if you would like to be considered for admissi…" at bounding box center [169, 117] width 197 height 46
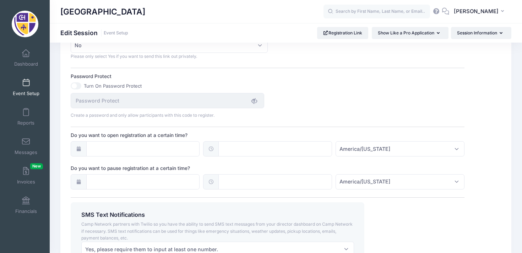
scroll to position [459, 0]
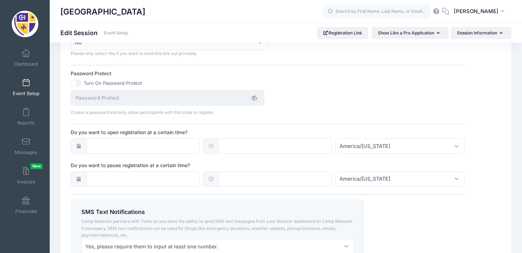
type textarea "Please complete this application if you would like to be considered for admissi…"
click at [187, 154] on input "Do you want to open registration at a certain time?" at bounding box center [143, 145] width 114 height 15
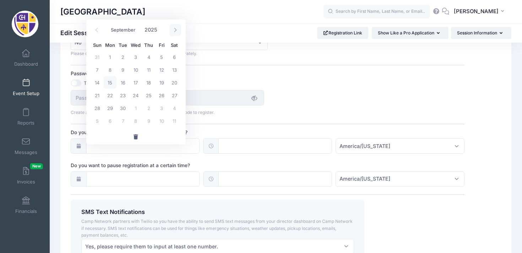
click at [173, 31] on icon at bounding box center [175, 30] width 5 height 5
select select "10"
click at [175, 57] on span "1" at bounding box center [174, 56] width 13 height 13
type input "11/01/2025"
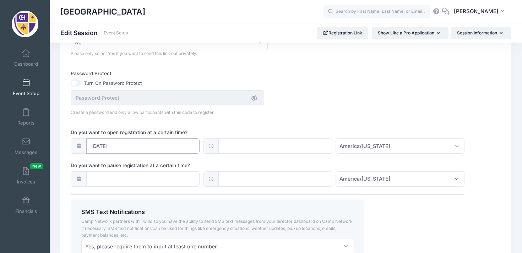
click at [157, 152] on input "11/01/2025" at bounding box center [143, 145] width 114 height 15
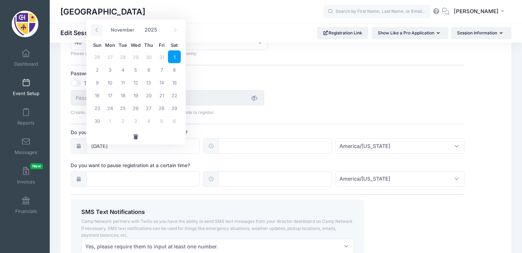
click at [97, 34] on span at bounding box center [97, 30] width 12 height 12
select select "9"
click at [137, 86] on span "15" at bounding box center [135, 82] width 13 height 13
type input "10/15/2025"
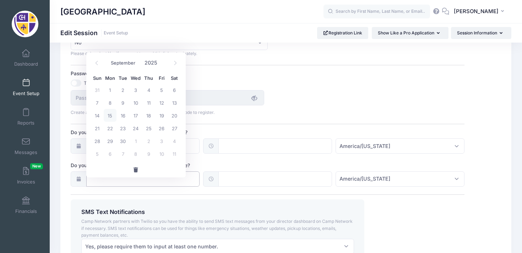
click at [186, 184] on input "Do you want to pause registration at a certain time?" at bounding box center [143, 178] width 114 height 15
click at [174, 64] on icon at bounding box center [175, 63] width 5 height 5
select select "10"
click at [171, 117] on span "15" at bounding box center [174, 115] width 13 height 13
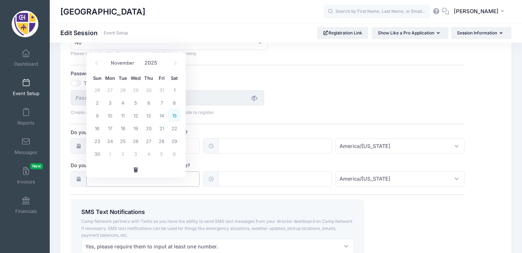
type input "11/15/2025"
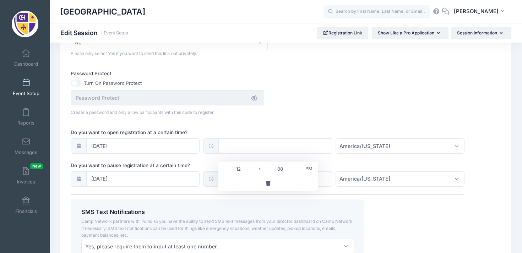
click at [237, 154] on input "text" at bounding box center [275, 145] width 114 height 15
click at [257, 175] on span at bounding box center [255, 172] width 5 height 7
type input "11:00"
type input "11"
click at [257, 175] on span at bounding box center [255, 172] width 5 height 7
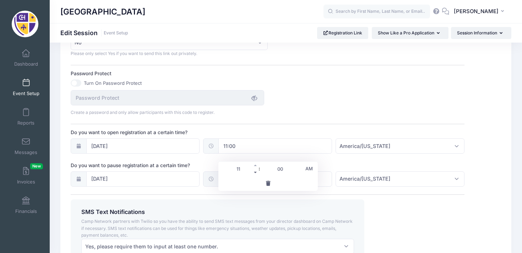
type input "10:00"
type input "10"
click at [277, 183] on input "text" at bounding box center [275, 178] width 114 height 15
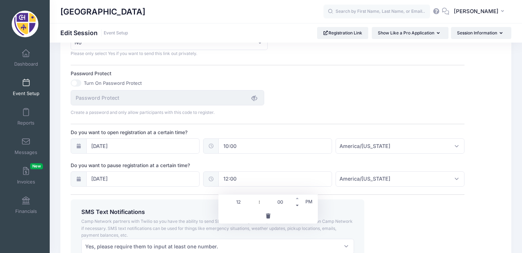
click at [298, 207] on span at bounding box center [297, 205] width 5 height 7
type input "11:55"
type input "11"
type input "55"
click at [298, 198] on span at bounding box center [297, 198] width 5 height 7
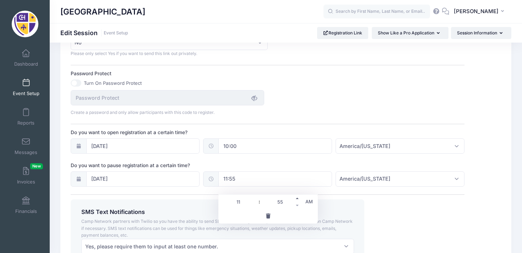
type input "12:00"
type input "12"
type input "00"
click at [297, 205] on span at bounding box center [297, 205] width 5 height 7
type input "11:55"
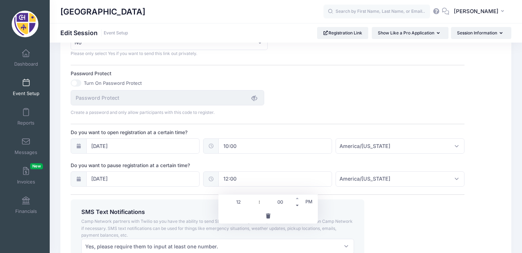
type input "11"
type input "55"
click at [298, 200] on span at bounding box center [297, 198] width 5 height 7
type input "12:00"
type input "12"
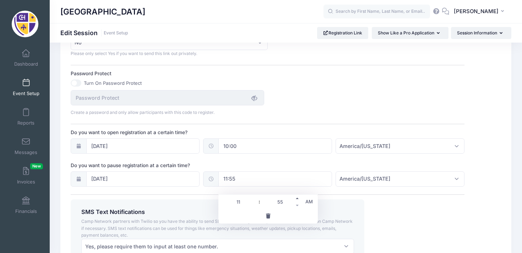
type input "00"
click at [298, 206] on span at bounding box center [297, 205] width 5 height 7
type input "11:55"
type input "11"
type input "55"
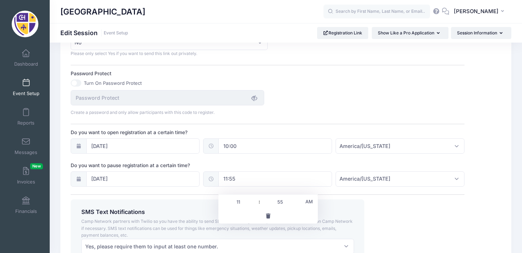
click at [309, 201] on span "AM" at bounding box center [309, 201] width 18 height 14
type input "23:55"
click at [299, 187] on input "23:55" at bounding box center [275, 178] width 114 height 15
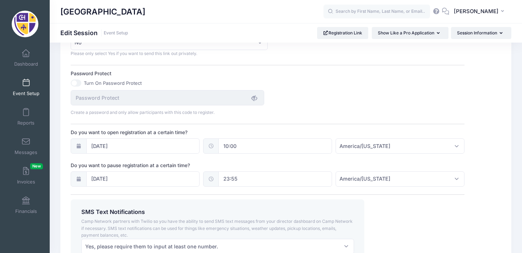
scroll to position [531, 0]
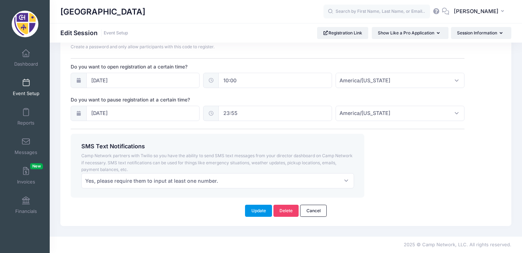
click at [260, 210] on button "Update" at bounding box center [258, 211] width 27 height 12
click at [260, 214] on button "Update" at bounding box center [258, 211] width 27 height 12
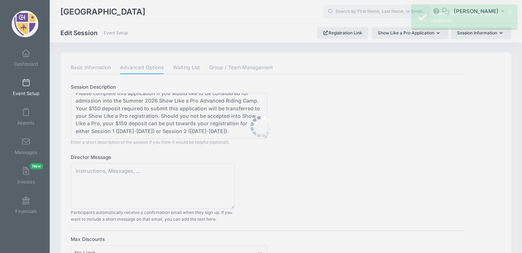
scroll to position [0, 0]
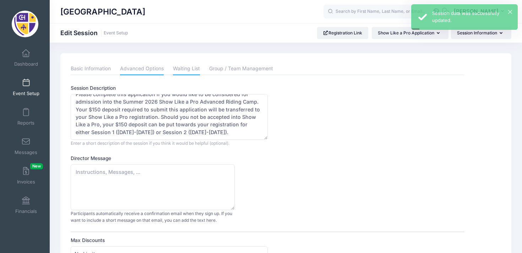
click at [183, 65] on link "Waiting List" at bounding box center [186, 68] width 27 height 13
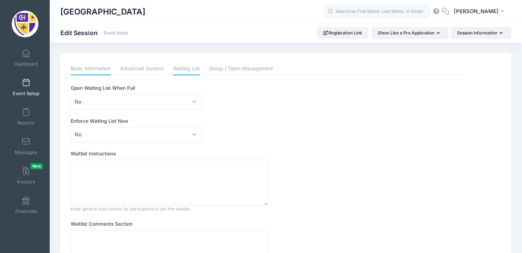
click at [97, 66] on link "Basic Information" at bounding box center [91, 68] width 40 height 13
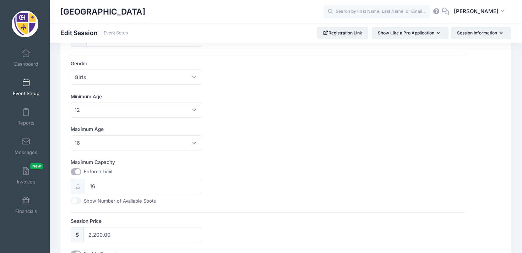
scroll to position [179, 0]
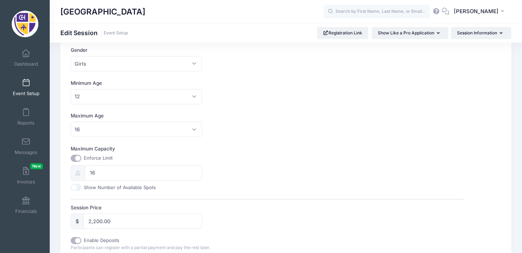
click at [78, 159] on input "Maximum Capacity" at bounding box center [76, 158] width 11 height 7
checkbox input "false"
type input "0"
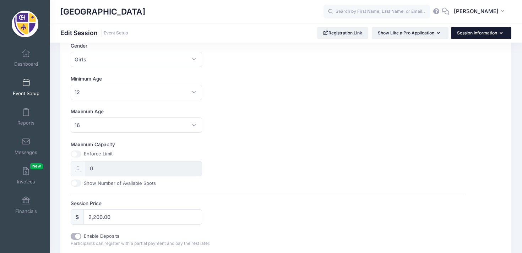
click at [472, 34] on button "Session Information" at bounding box center [481, 33] width 60 height 12
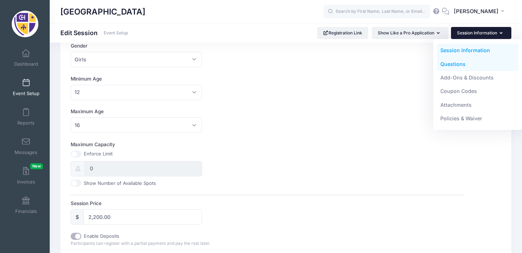
click at [460, 63] on link "Questions" at bounding box center [477, 63] width 82 height 13
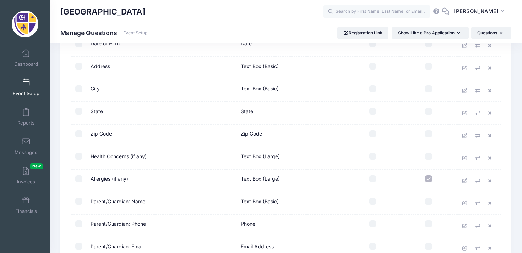
scroll to position [144, 0]
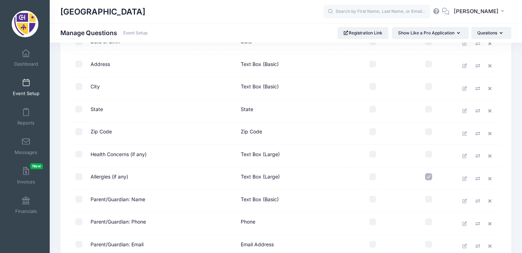
click at [80, 153] on input "checkbox" at bounding box center [78, 154] width 7 height 7
checkbox input "true"
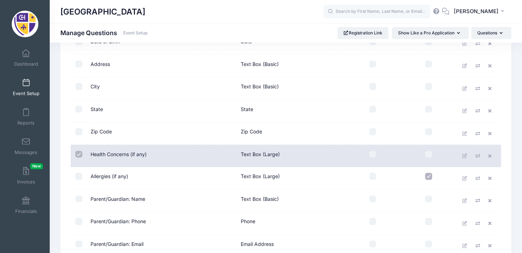
click at [79, 176] on input "checkbox" at bounding box center [78, 176] width 7 height 7
checkbox input "true"
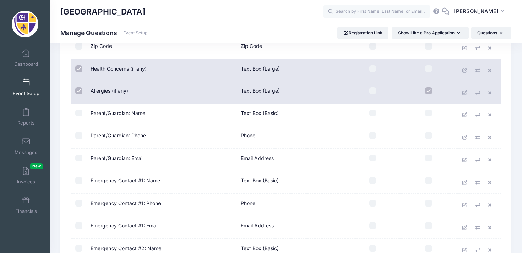
scroll to position [233, 0]
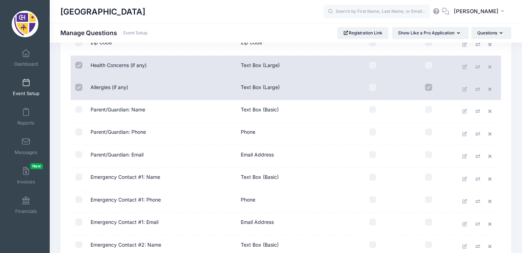
click at [80, 180] on input "checkbox" at bounding box center [78, 176] width 7 height 7
checkbox input "true"
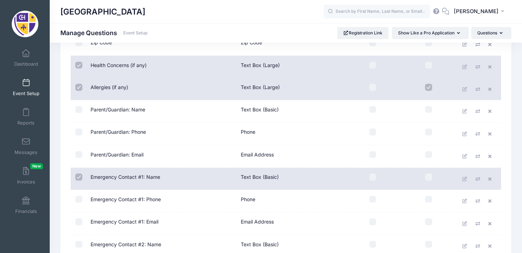
click at [78, 200] on input "checkbox" at bounding box center [78, 199] width 7 height 7
checkbox input "true"
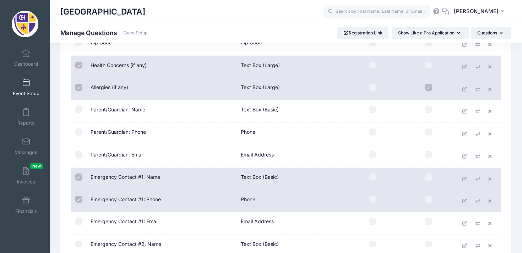
click at [80, 221] on input "checkbox" at bounding box center [78, 221] width 7 height 7
checkbox input "true"
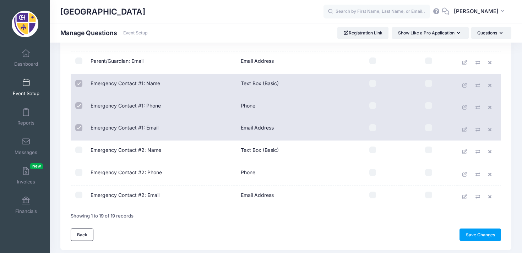
scroll to position [327, 0]
click at [80, 147] on input "checkbox" at bounding box center [78, 149] width 7 height 7
checkbox input "true"
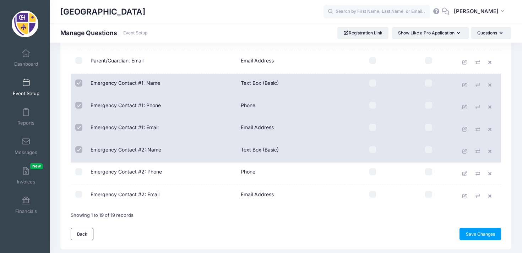
click at [79, 164] on td at bounding box center [79, 173] width 16 height 23
click at [79, 172] on input "checkbox" at bounding box center [78, 171] width 7 height 7
checkbox input "true"
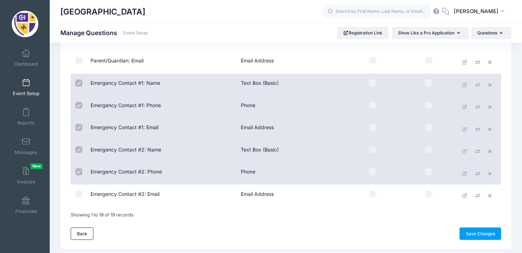
click at [79, 194] on input "checkbox" at bounding box center [78, 194] width 7 height 7
checkbox input "true"
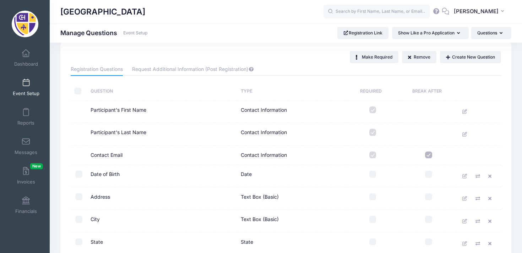
scroll to position [0, 0]
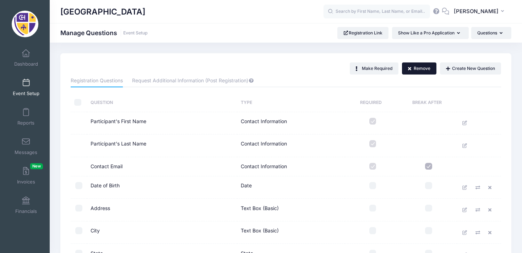
click at [419, 69] on button "Remove" at bounding box center [419, 68] width 35 height 12
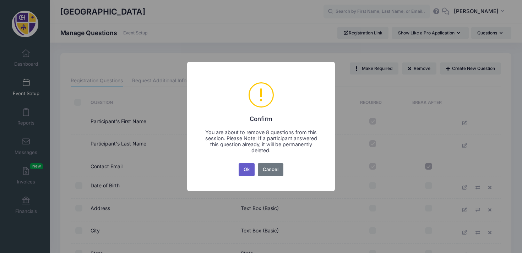
click at [248, 172] on button "Ok" at bounding box center [246, 169] width 16 height 13
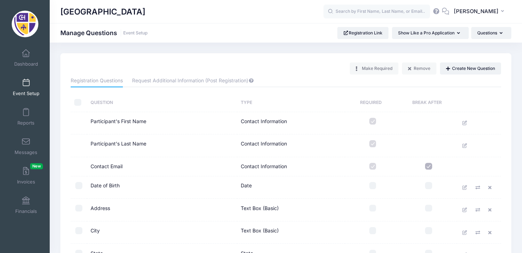
click at [429, 185] on input "checkbox" at bounding box center [428, 185] width 7 height 7
checkbox input "true"
click at [428, 169] on input "checkbox" at bounding box center [428, 166] width 7 height 7
checkbox input "false"
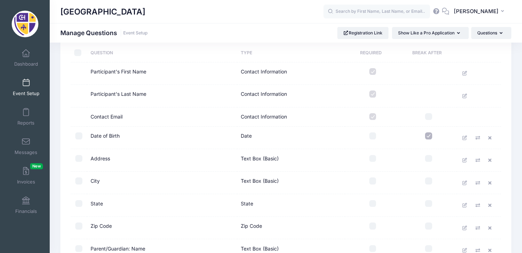
scroll to position [55, 0]
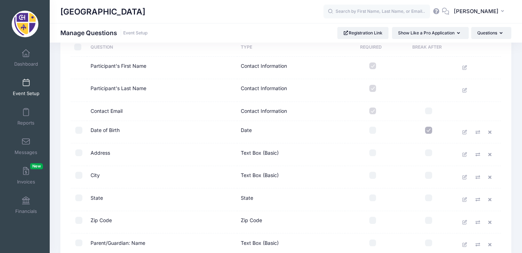
click at [430, 132] on input "checkbox" at bounding box center [428, 130] width 7 height 7
checkbox input "false"
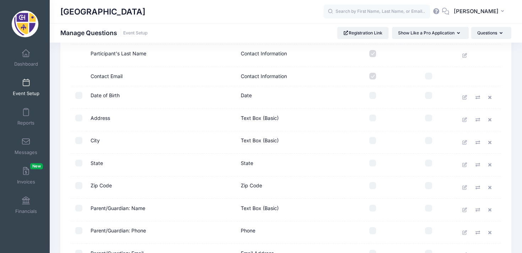
scroll to position [97, 0]
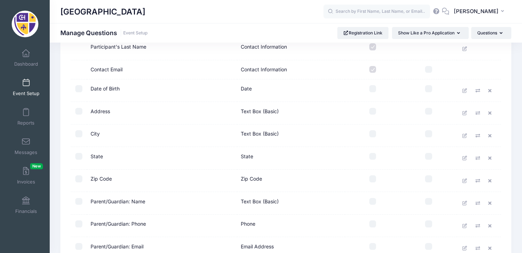
click at [424, 182] on td at bounding box center [428, 181] width 56 height 23
click at [428, 180] on input "checkbox" at bounding box center [428, 178] width 7 height 7
checkbox input "true"
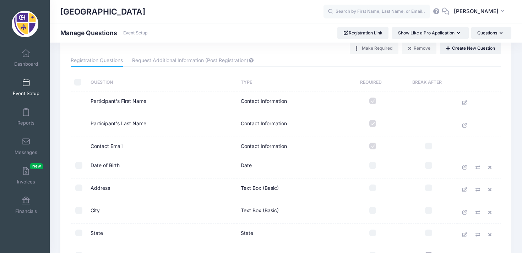
scroll to position [0, 0]
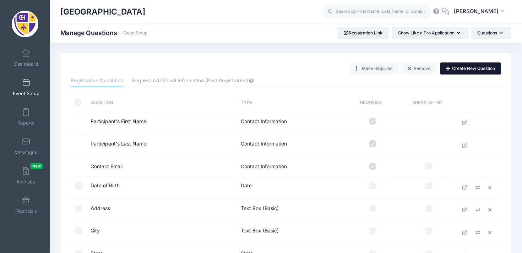
click at [459, 73] on button "Create New Question" at bounding box center [470, 68] width 61 height 12
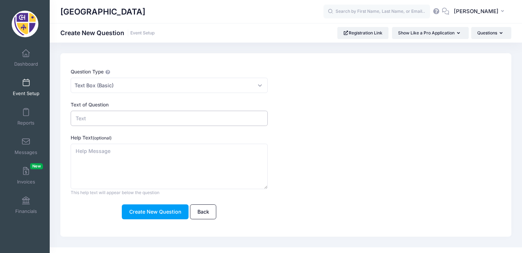
click at [205, 120] on input "Text of Question" at bounding box center [169, 118] width 197 height 15
type input "What is your trainer's name? What barn do you currently ride at?"
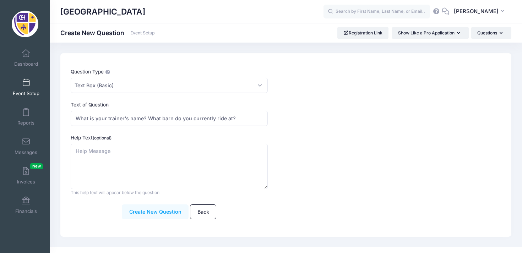
click at [161, 214] on button "Create New Question" at bounding box center [155, 211] width 67 height 15
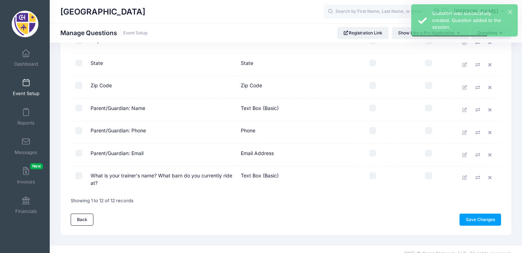
scroll to position [199, 0]
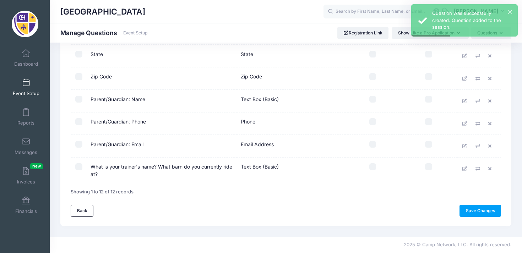
click at [429, 144] on input "checkbox" at bounding box center [428, 144] width 7 height 7
checkbox input "true"
click at [490, 214] on link "Save Changes" at bounding box center [480, 211] width 42 height 12
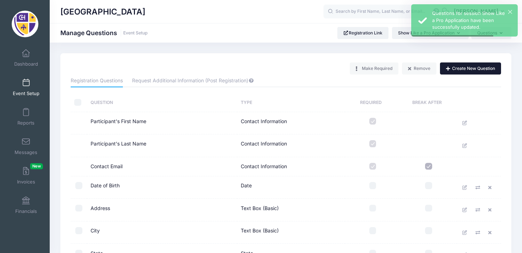
click at [460, 67] on button "Create New Question" at bounding box center [470, 68] width 61 height 12
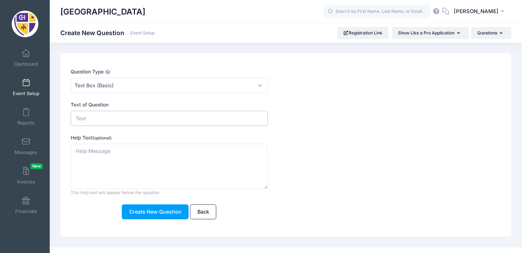
click at [113, 117] on input "Text of Question" at bounding box center [169, 118] width 197 height 15
type input "W"
click at [167, 113] on input "If you are actively competing, wh" at bounding box center [169, 118] width 197 height 15
drag, startPoint x: 167, startPoint y: 119, endPoint x: 75, endPoint y: 117, distance: 93.0
click at [75, 117] on input "If you are actively competing, wh" at bounding box center [169, 118] width 197 height 15
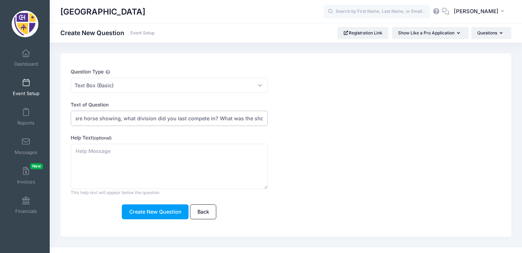
scroll to position [0, 19]
type input "If you are horse showing, what division did you last compete in? What was the s…"
click at [172, 213] on button "Create New Question" at bounding box center [155, 211] width 67 height 15
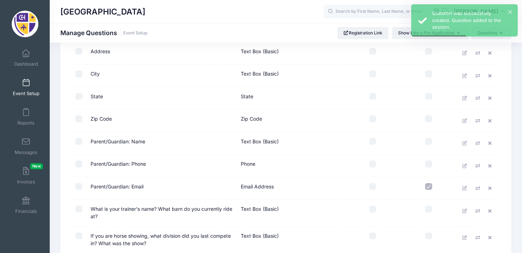
scroll to position [226, 0]
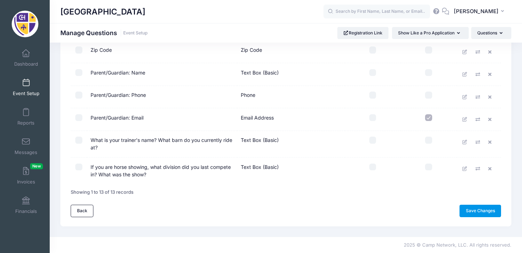
click at [475, 209] on link "Save Changes" at bounding box center [480, 211] width 42 height 12
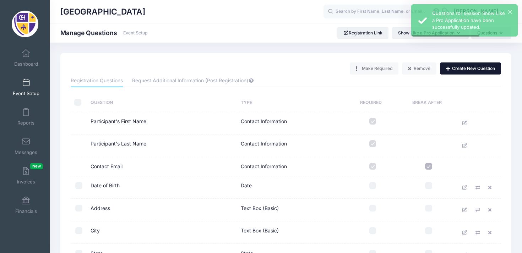
click at [471, 72] on button "Create New Question" at bounding box center [470, 68] width 61 height 12
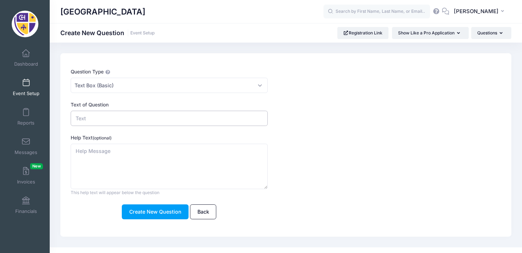
click at [161, 117] on input "Text of Question" at bounding box center [169, 118] width 197 height 15
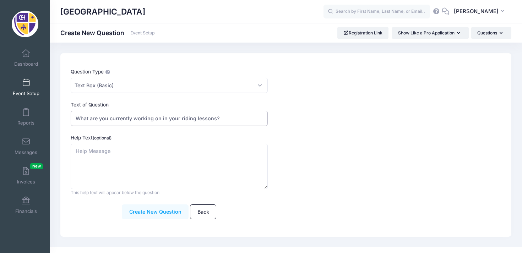
type input "What are you currently working on in your riding lessons?"
click at [138, 208] on button "Create New Question" at bounding box center [155, 211] width 67 height 15
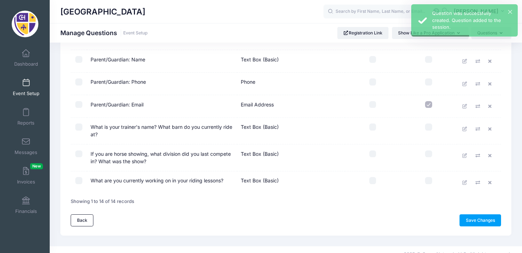
scroll to position [248, 0]
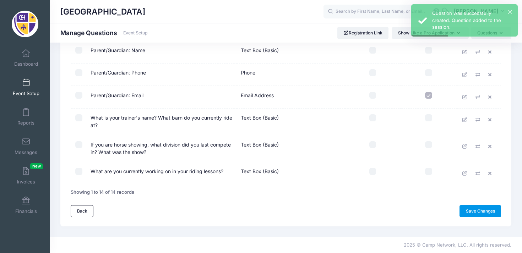
click at [484, 210] on link "Save Changes" at bounding box center [480, 211] width 42 height 12
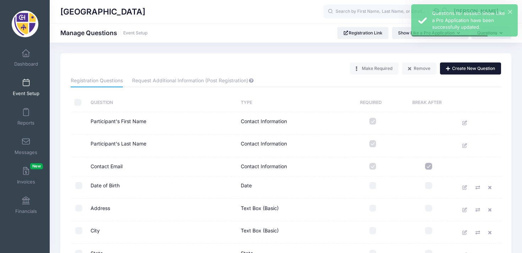
click at [468, 71] on button "Create New Question" at bounding box center [470, 68] width 61 height 12
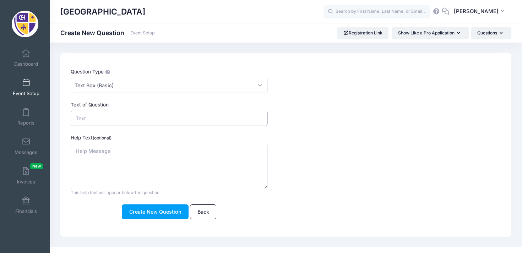
click at [121, 116] on input "Text of Question" at bounding box center [169, 118] width 197 height 15
type input "How often do you ride each week?"
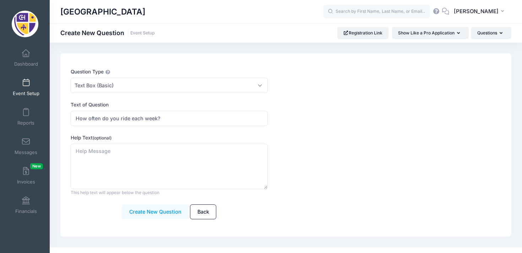
click at [173, 210] on button "Create New Question" at bounding box center [155, 211] width 67 height 15
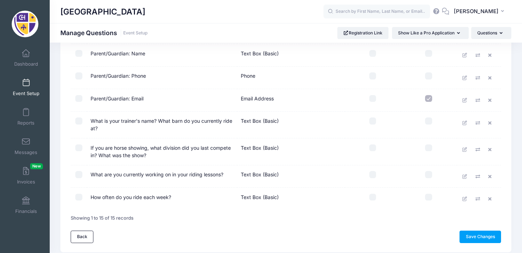
scroll to position [246, 0]
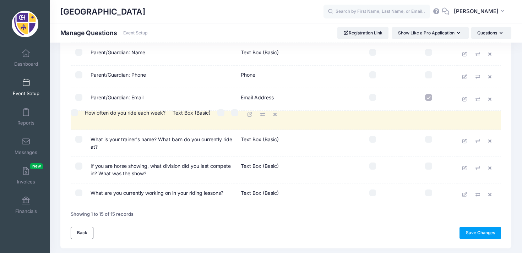
drag, startPoint x: 202, startPoint y: 196, endPoint x: 199, endPoint y: 112, distance: 83.4
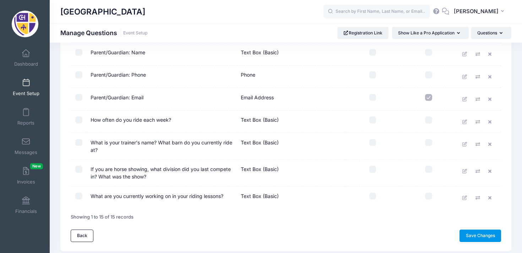
click at [480, 234] on link "Save Changes" at bounding box center [480, 236] width 42 height 12
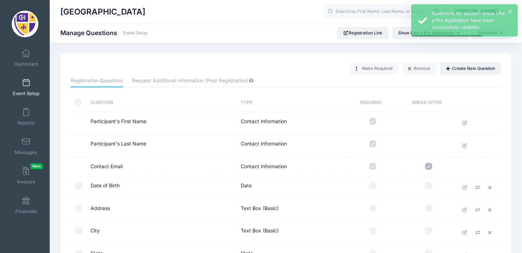
click at [28, 76] on link "Event Setup" at bounding box center [26, 87] width 34 height 25
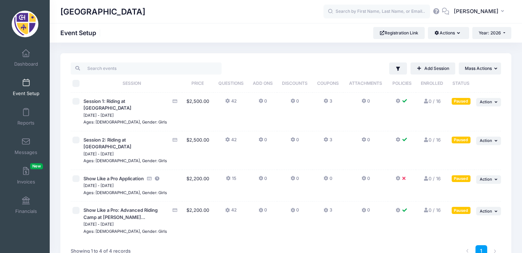
click at [131, 104] on span "Session 1: Riding at [GEOGRAPHIC_DATA]" at bounding box center [126, 105] width 86 height 14
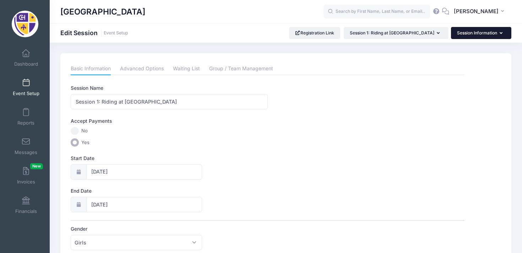
click at [474, 33] on button "Session Information" at bounding box center [481, 33] width 60 height 12
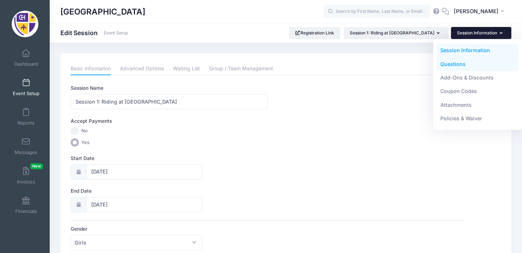
click at [463, 62] on link "Questions" at bounding box center [477, 63] width 82 height 13
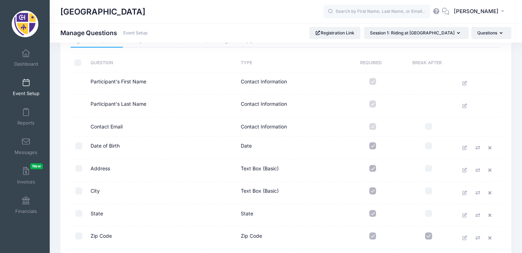
scroll to position [34, 0]
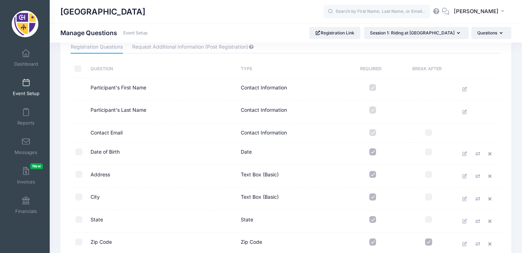
click at [26, 79] on span at bounding box center [26, 83] width 0 height 8
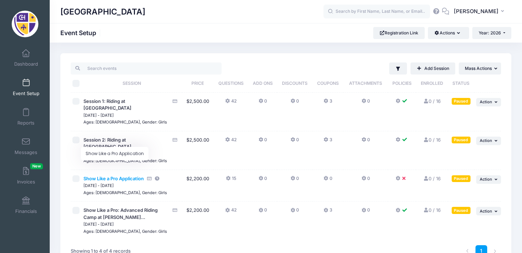
click at [122, 176] on span "Show Like a Pro Application" at bounding box center [113, 179] width 60 height 6
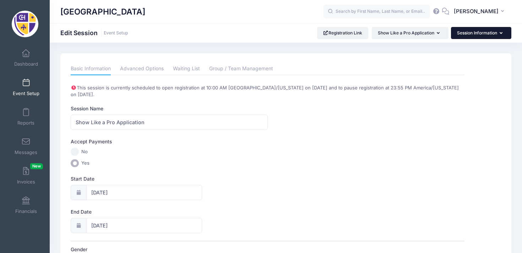
click at [478, 38] on button "Session Information" at bounding box center [481, 33] width 60 height 12
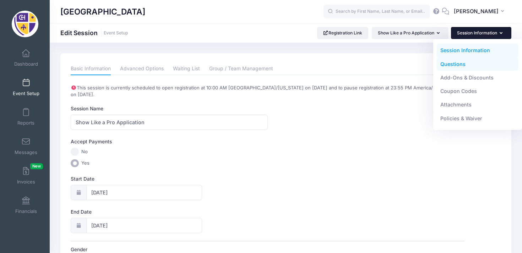
click at [472, 62] on link "Questions" at bounding box center [477, 63] width 82 height 13
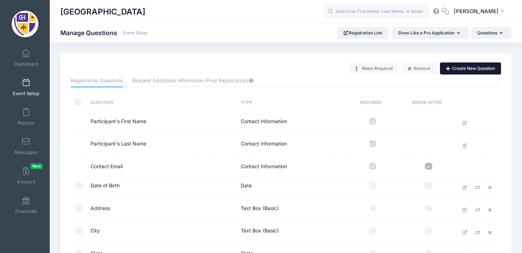
click at [469, 66] on button "Create New Question" at bounding box center [470, 68] width 61 height 12
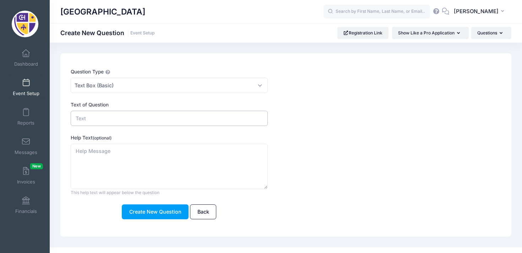
click at [132, 123] on input "Text of Question" at bounding box center [169, 118] width 197 height 15
type input "Do you compete on an IEA team? If so what team and what division?"
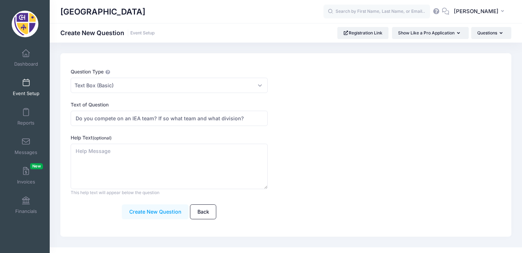
click at [166, 210] on button "Create New Question" at bounding box center [155, 211] width 67 height 15
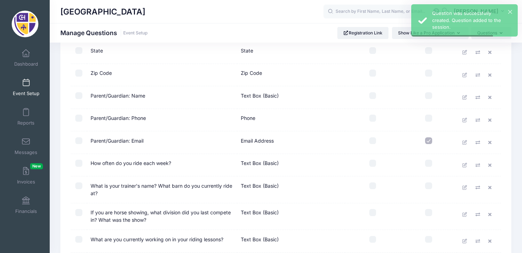
scroll to position [297, 0]
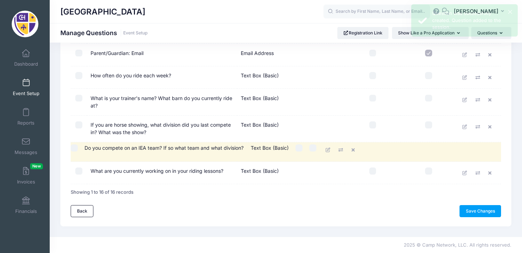
drag, startPoint x: 142, startPoint y: 167, endPoint x: 138, endPoint y: 148, distance: 19.8
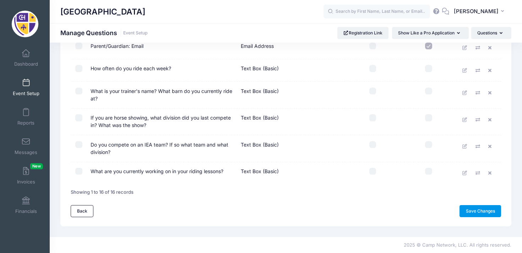
click at [461, 205] on link "Save Changes" at bounding box center [480, 211] width 42 height 12
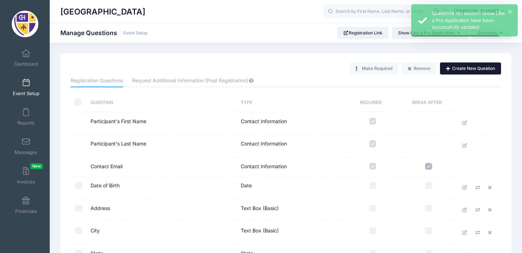
click at [476, 66] on button "Create New Question" at bounding box center [470, 68] width 61 height 12
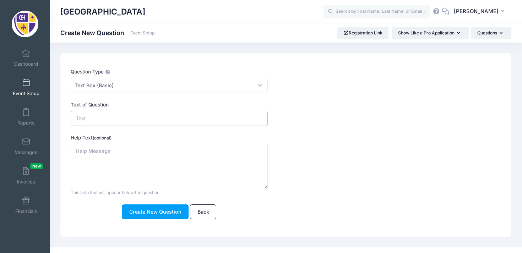
click at [191, 123] on input "Text of Question" at bounding box center [169, 118] width 197 height 15
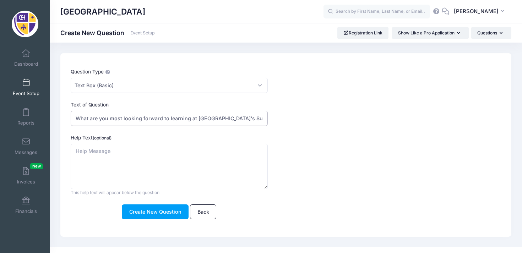
drag, startPoint x: 152, startPoint y: 119, endPoint x: 229, endPoint y: 130, distance: 78.1
click at [229, 130] on form "Question Type Please Select Checkboxes Country Date Document Upload Dropdown Dr…" at bounding box center [267, 143] width 393 height 151
click at [269, 120] on div "Text of Question What are you most looking forward to learning at [GEOGRAPHIC_D…" at bounding box center [267, 113] width 393 height 25
drag, startPoint x: 233, startPoint y: 118, endPoint x: 283, endPoint y: 119, distance: 49.7
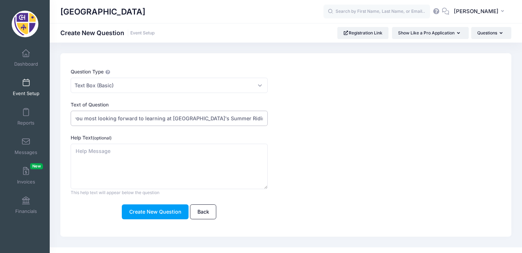
click at [283, 119] on div "Text of Question What are you most looking forward to learning at [GEOGRAPHIC_D…" at bounding box center [267, 113] width 393 height 25
click at [263, 119] on input "What are you most looking forward to learning at Chatham Hall's Summer Riding C…" at bounding box center [169, 118] width 197 height 15
drag, startPoint x: 266, startPoint y: 118, endPoint x: 65, endPoint y: 117, distance: 201.5
click at [65, 117] on div "Question Type Please Select Checkboxes Country Date Document Upload Dropdown Dr…" at bounding box center [285, 144] width 451 height 183
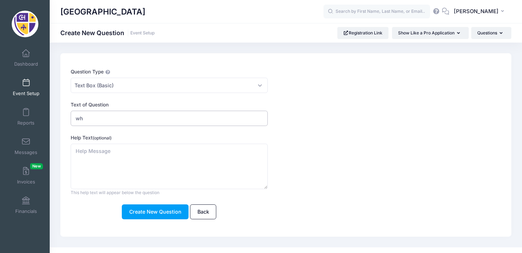
type input "w"
click at [241, 117] on input "What do you most hope to gain from attending Show Like a Pro?" at bounding box center [169, 118] width 197 height 15
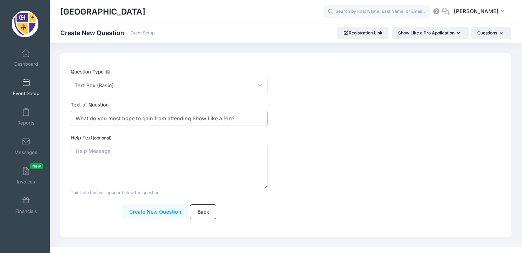
type input "What do you most hope to gain from attending Show Like a Pro?"
click at [158, 209] on button "Create New Question" at bounding box center [155, 211] width 67 height 15
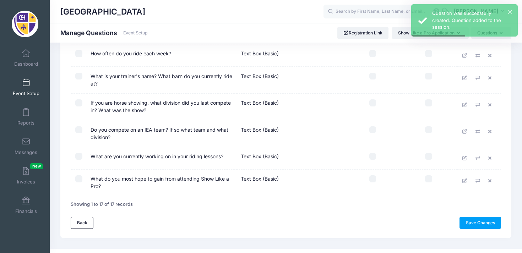
scroll to position [313, 0]
click at [491, 226] on link "Save Changes" at bounding box center [480, 222] width 42 height 12
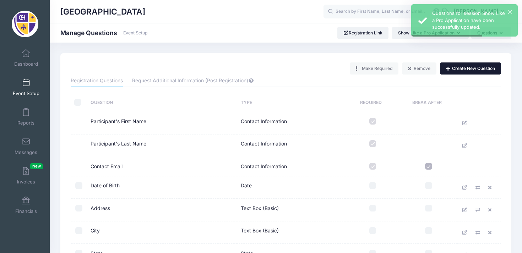
click at [460, 66] on button "Create New Question" at bounding box center [470, 68] width 61 height 12
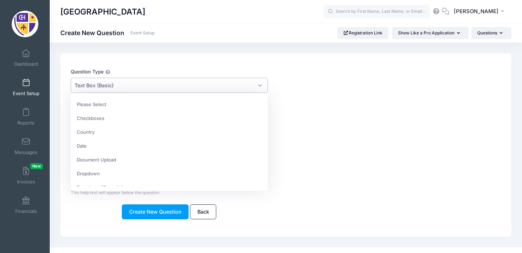
click at [260, 87] on span "Text Box (Basic)" at bounding box center [169, 85] width 197 height 15
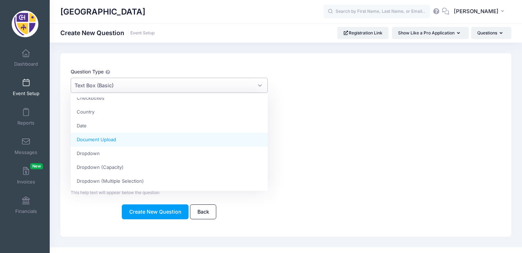
scroll to position [22, 0]
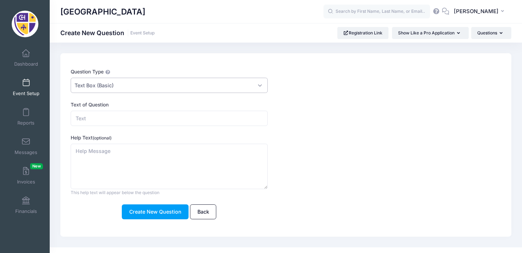
click at [226, 84] on span "Text Box (Basic)" at bounding box center [169, 85] width 197 height 15
click at [191, 124] on input "Text of Question" at bounding box center [169, 118] width 197 height 15
click at [118, 118] on input "Please provide a video of the applicant" at bounding box center [169, 118] width 197 height 15
click at [117, 119] on input "Please provide a video of the applicant" at bounding box center [169, 118] width 197 height 15
click at [192, 119] on input "Please provide a riding video of the applicant" at bounding box center [169, 118] width 197 height 15
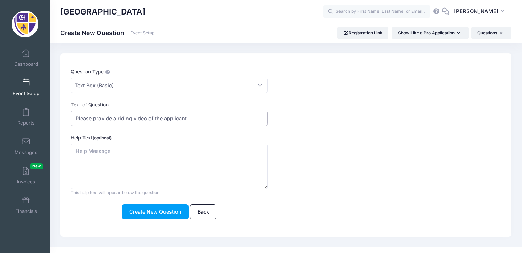
type input "Please provide a riding video of the applicant."
click at [132, 152] on textarea "Help Text (optional)" at bounding box center [169, 167] width 197 height 46
type textarea "T"
click at [197, 119] on input "Please provide a riding video of the applicant." at bounding box center [169, 118] width 197 height 15
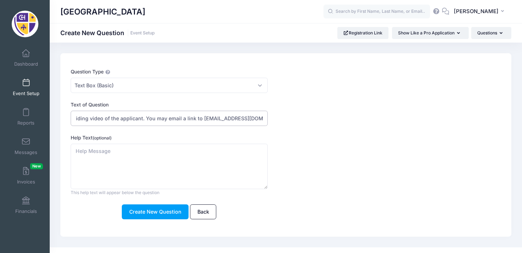
click at [184, 119] on input "Please provide a riding video of the applicant. You may email a link to adoyon@…" at bounding box center [169, 118] width 197 height 15
click at [262, 118] on input "Please provide a riding video of the applicant. You may email the video or a li…" at bounding box center [169, 118] width 197 height 15
type input "Please provide a riding video of the applicant. You may email the video or a li…"
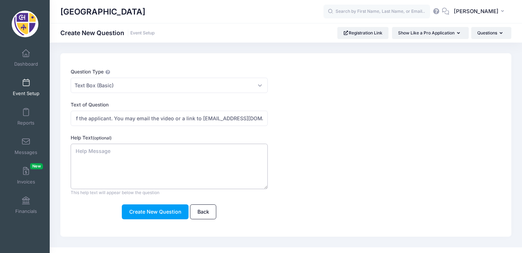
click at [176, 147] on textarea "Help Text (optional)" at bounding box center [169, 167] width 197 height 46
drag, startPoint x: 132, startPoint y: 150, endPoint x: 114, endPoint y: 151, distance: 18.5
click at [114, 151] on textarea "The video must contain the following:" at bounding box center [169, 167] width 197 height 46
click at [215, 153] on textarea "The video must show the rider displaying the following:" at bounding box center [169, 167] width 197 height 46
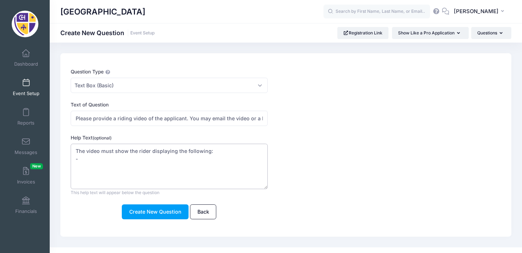
paste textarea "-Walk, Trot, Canter 1 lap both directions -Posting Trot w/no stirrups -Canter w…"
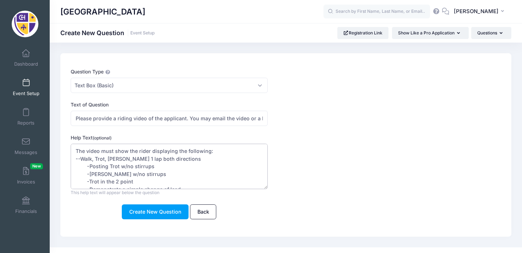
click at [81, 159] on textarea "The video must show the rider displaying the following: --Walk, Trot, Canter 1 …" at bounding box center [169, 167] width 197 height 46
drag, startPoint x: 105, startPoint y: 159, endPoint x: 92, endPoint y: 159, distance: 13.1
click at [92, 159] on textarea "The video must show the rider displaying the following: -Walk, Trot, Canter 1 l…" at bounding box center [169, 167] width 197 height 46
click at [101, 161] on textarea "The video must show the rider displaying the following: -Trot, Canter 1 lap bot…" at bounding box center [169, 167] width 197 height 46
drag, startPoint x: 129, startPoint y: 159, endPoint x: 101, endPoint y: 159, distance: 27.7
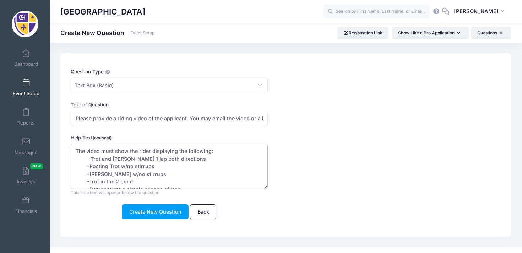
click at [101, 159] on textarea "The video must show the rider displaying the following: -Trot and Canter 1 lap …" at bounding box center [169, 167] width 197 height 46
click at [153, 158] on textarea "The video must show the rider displaying the following: -Trot 1 lap both direct…" at bounding box center [169, 167] width 197 height 46
type textarea "The video must show the rider displaying the following: -Trot 1 lap both direct…"
click at [105, 164] on textarea "The video must show the rider displaying the following: -Trot 1 lap both direct…" at bounding box center [169, 167] width 197 height 46
click at [90, 159] on textarea "The video must show the rider displaying the following: -Trot 1 lap both direct…" at bounding box center [169, 167] width 197 height 46
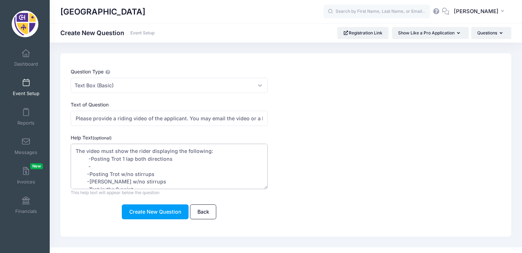
click at [91, 168] on textarea "The video must show the rider displaying the following: -Posting Trot 1 lap bot…" at bounding box center [169, 167] width 197 height 46
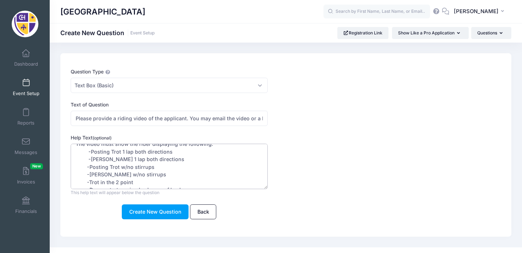
scroll to position [8, 0]
click at [88, 159] on textarea "The video must show the rider displaying the following: -Posting Trot 1 lap bot…" at bounding box center [169, 167] width 197 height 46
click at [88, 150] on textarea "The video must show the rider displaying the following: -Posting Trot 1 lap bot…" at bounding box center [169, 167] width 197 height 46
click at [132, 164] on textarea "The video must show the rider displaying the following: -Posting Trot 1 lap bot…" at bounding box center [169, 167] width 197 height 46
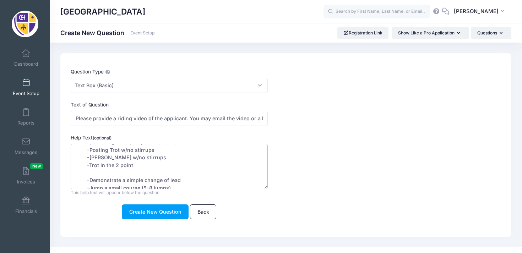
click at [104, 171] on textarea "The video must show the rider displaying the following: -Posting Trot 1 lap bot…" at bounding box center [169, 167] width 197 height 46
click at [139, 172] on textarea "The video must show the rider displaying the following: -Posting Trot 1 lap bot…" at bounding box center [169, 167] width 197 height 46
drag, startPoint x: 142, startPoint y: 158, endPoint x: 82, endPoint y: 159, distance: 60.0
click at [82, 159] on textarea "The video must show the rider displaying the following: -Posting Trot 1 lap bot…" at bounding box center [169, 167] width 197 height 46
click at [121, 165] on textarea "The video must show the rider displaying the following: -Posting Trot 1 lap bot…" at bounding box center [169, 167] width 197 height 46
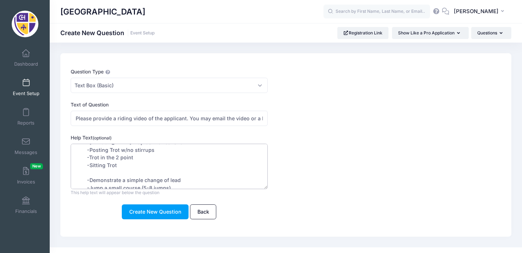
paste textarea "-Canter w/no stirrups"
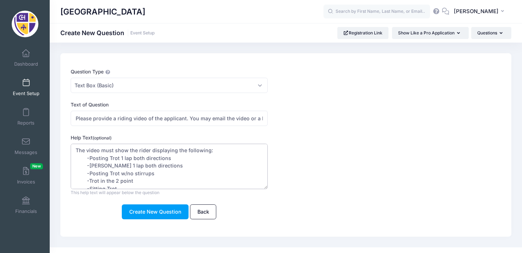
scroll to position [0, 0]
drag, startPoint x: 158, startPoint y: 165, endPoint x: 86, endPoint y: 169, distance: 72.5
click at [86, 169] on textarea "The video must show the rider displaying the following: -Posting Trot 1 lap bot…" at bounding box center [169, 167] width 197 height 46
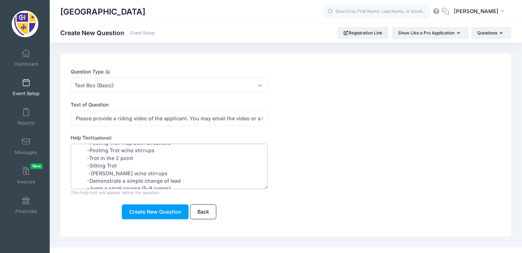
scroll to position [16, 0]
click at [125, 166] on textarea "The video must show the rider displaying the following: -Posting Trot 1 lap bot…" at bounding box center [169, 167] width 197 height 46
paste textarea "-Canter 1 lap both directions"
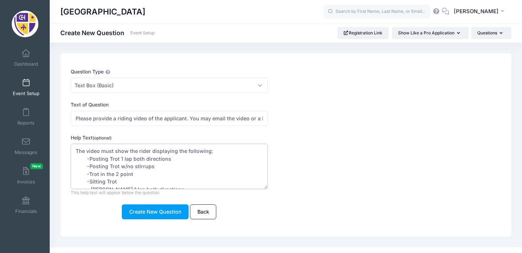
click at [86, 159] on textarea "The video must show the rider displaying the following: -Posting Trot 1 lap bot…" at bounding box center [169, 167] width 197 height 46
click at [87, 166] on textarea "The video must show the rider displaying the following: -Posting Trot 1 lap bot…" at bounding box center [169, 167] width 197 height 46
click at [77, 158] on textarea "The video must show the rider displaying the following: -Posting Trot 1 lap bot…" at bounding box center [169, 167] width 197 height 46
click at [85, 173] on textarea "The video must show the rider displaying the following: -Posting Trot 1 lap bot…" at bounding box center [169, 167] width 197 height 46
click at [86, 182] on textarea "The video must show the rider displaying the following: -Posting Trot 1 lap bot…" at bounding box center [169, 167] width 197 height 46
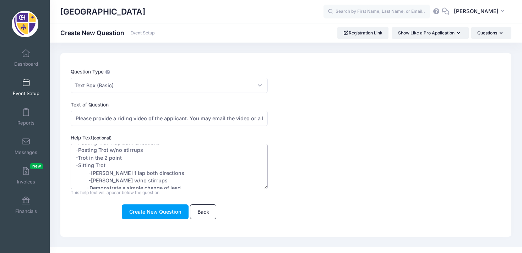
scroll to position [22, 0]
click at [87, 165] on textarea "The video must show the rider displaying the following: -Posting Trot 1 lap bot…" at bounding box center [169, 167] width 197 height 46
click at [87, 173] on textarea "The video must show the rider displaying the following: -Posting Trot 1 lap bot…" at bounding box center [169, 167] width 197 height 46
click at [86, 181] on textarea "The video must show the rider displaying the following: -Posting Trot 1 lap bot…" at bounding box center [169, 167] width 197 height 46
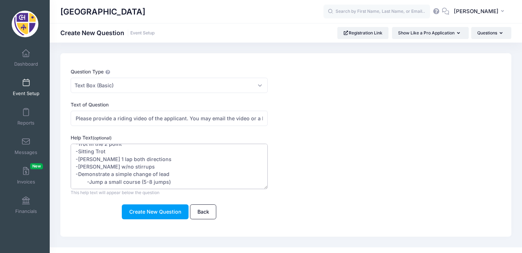
click at [86, 172] on textarea "The video must show the rider displaying the following: -Posting Trot 1 lap bot…" at bounding box center [169, 167] width 197 height 46
click at [179, 171] on textarea "The video must show the rider displaying the following: -Posting Trot 1 lap bot…" at bounding box center [169, 167] width 197 height 46
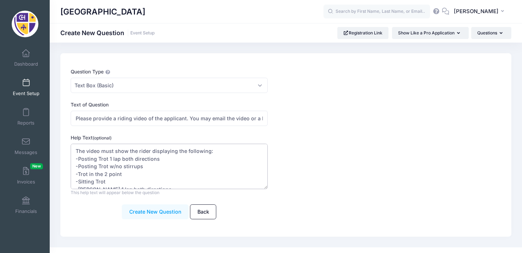
type textarea "The video must show the rider displaying the following: -Posting Trot 1 lap bot…"
click at [161, 213] on button "Create New Question" at bounding box center [155, 211] width 67 height 15
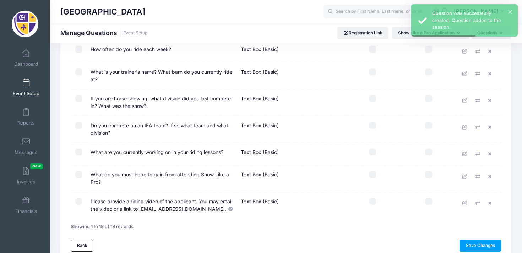
scroll to position [351, 0]
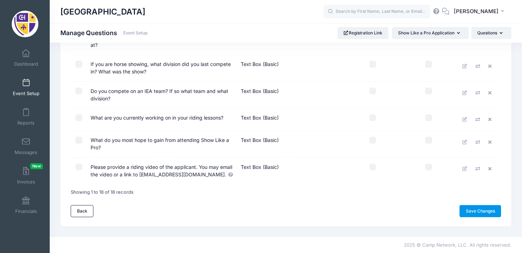
click at [469, 206] on link "Save Changes" at bounding box center [480, 211] width 42 height 12
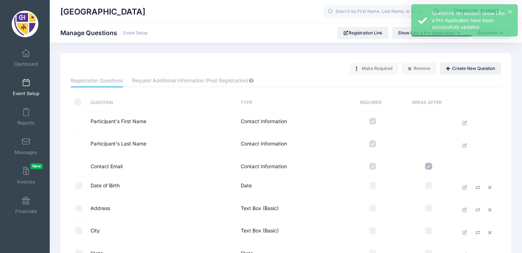
click at [26, 84] on span at bounding box center [26, 83] width 0 height 8
